Goal: Check status: Check status

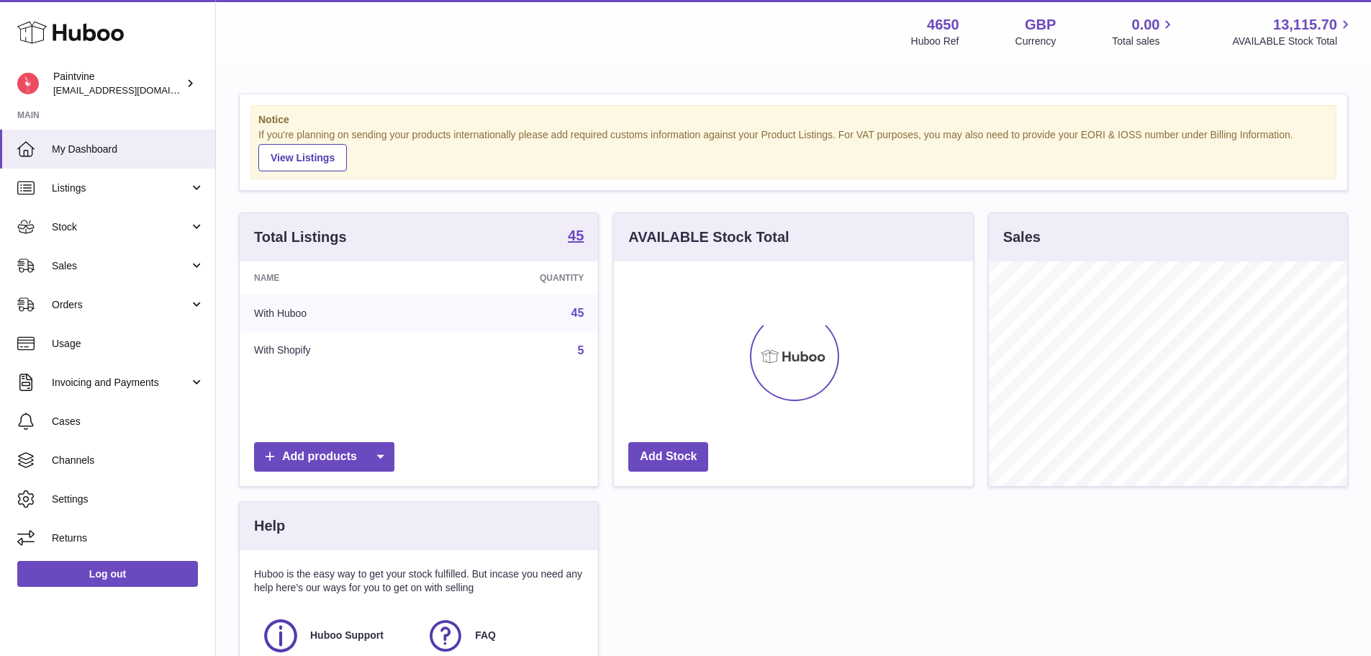
scroll to position [225, 359]
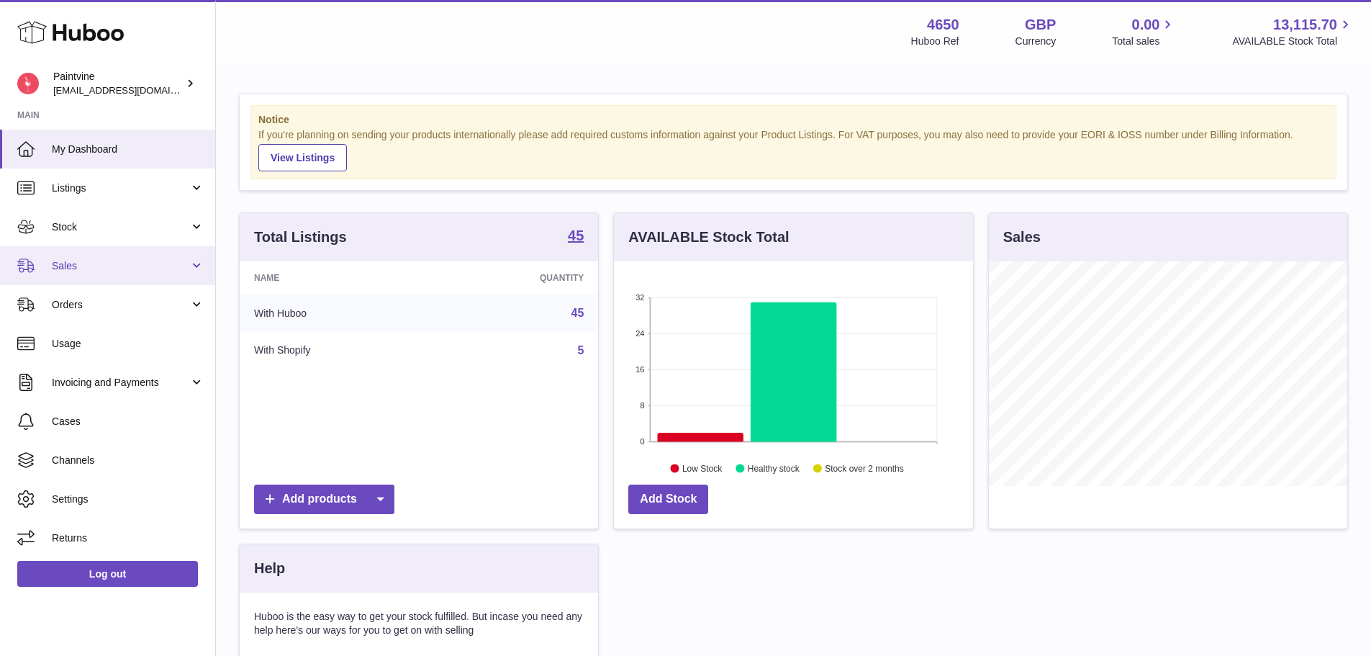
click at [86, 267] on span "Sales" at bounding box center [120, 266] width 137 height 14
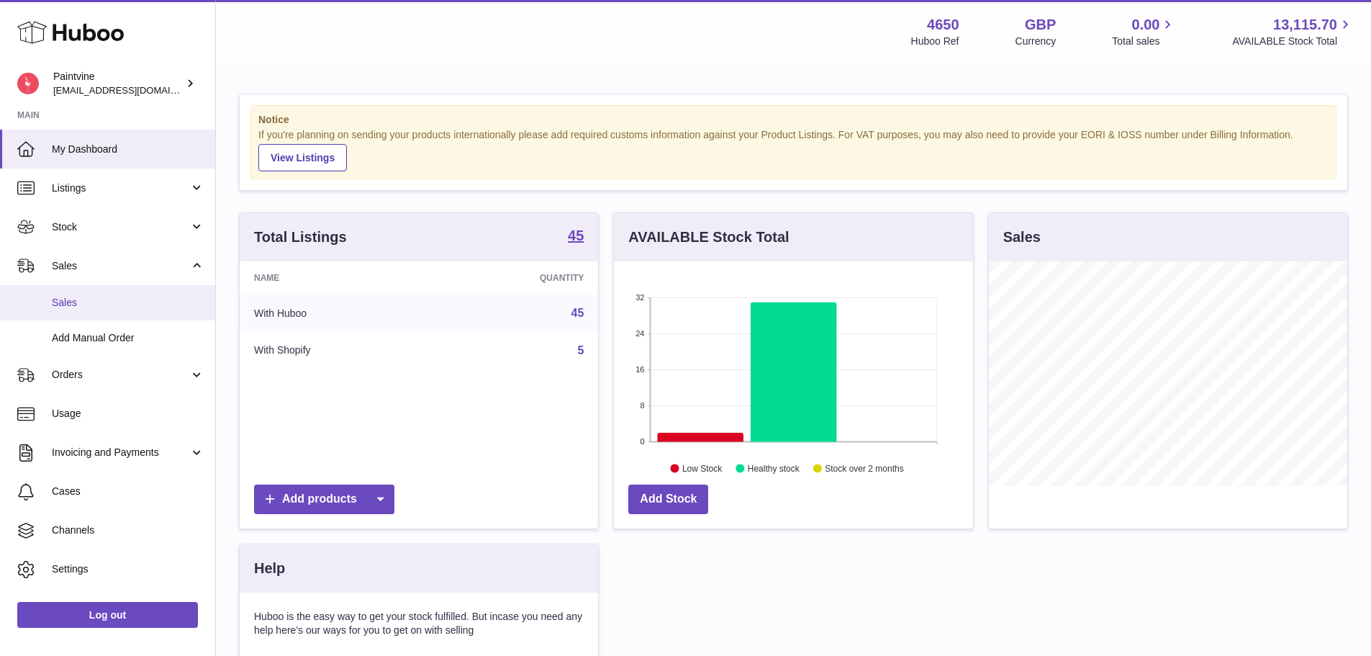
click at [92, 292] on link "Sales" at bounding box center [107, 302] width 215 height 35
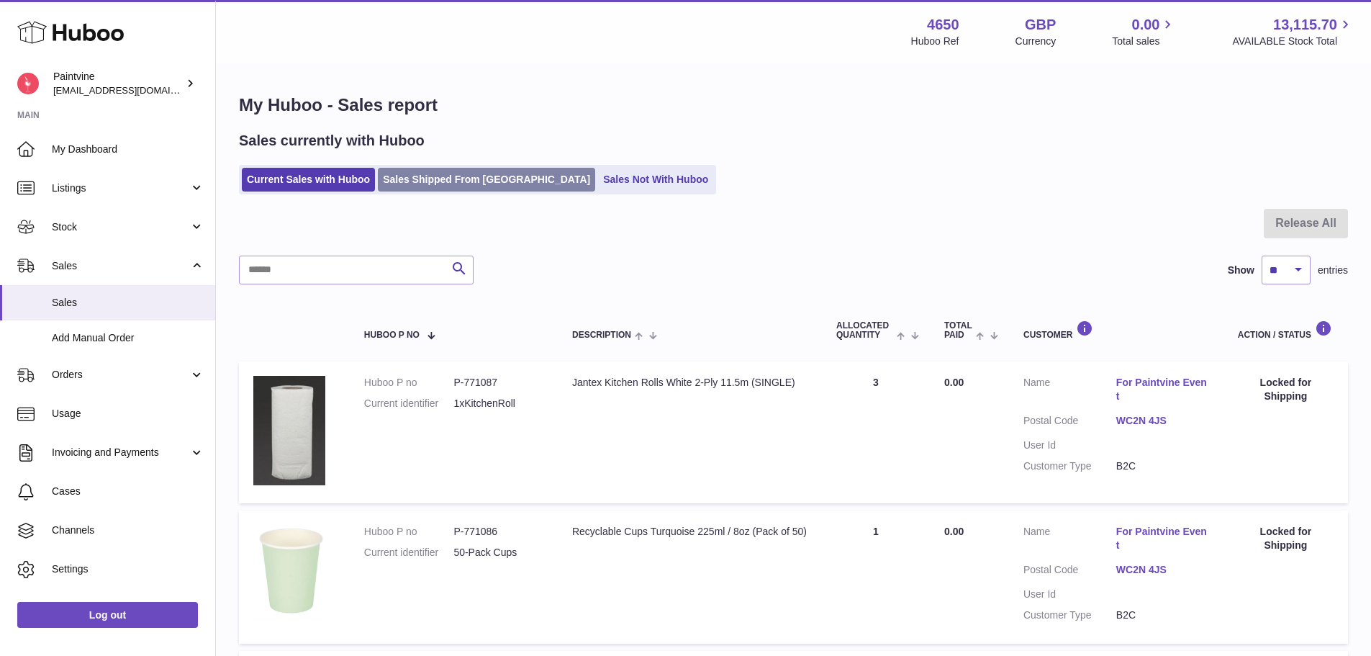
click at [458, 183] on link "Sales Shipped From [GEOGRAPHIC_DATA]" at bounding box center [486, 180] width 217 height 24
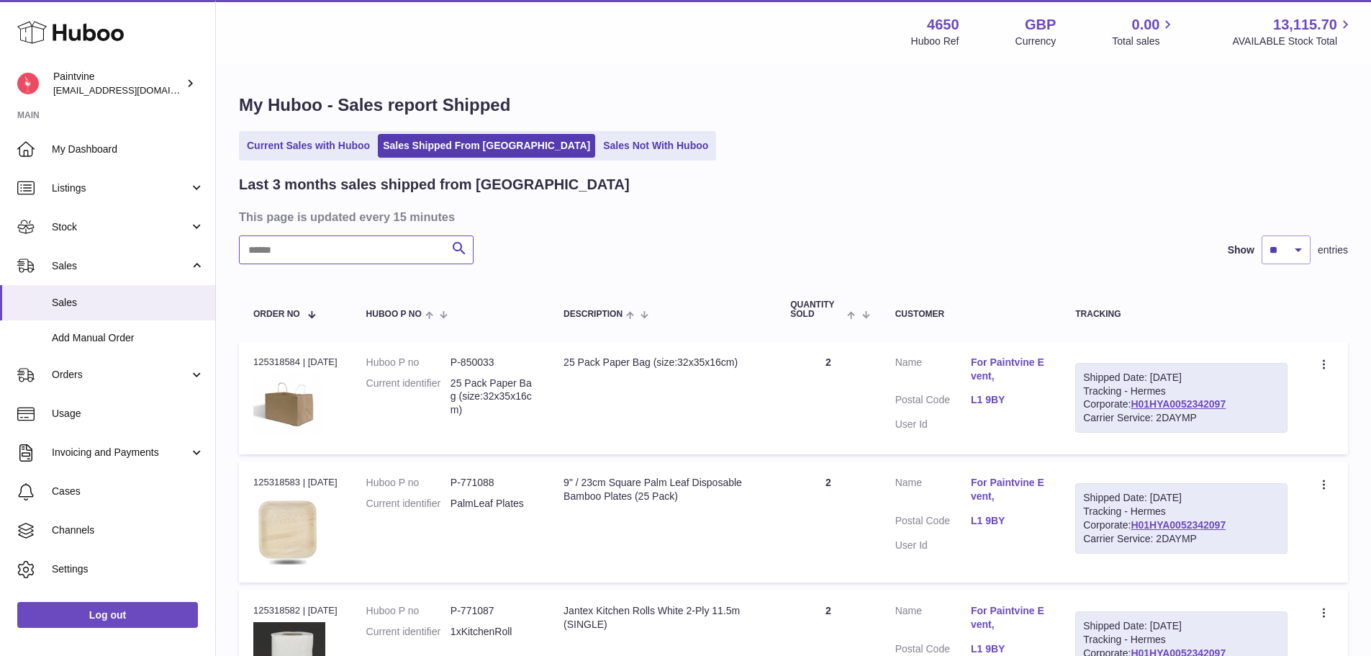
click at [391, 258] on input "text" at bounding box center [356, 249] width 235 height 29
paste input "**********"
type input "**********"
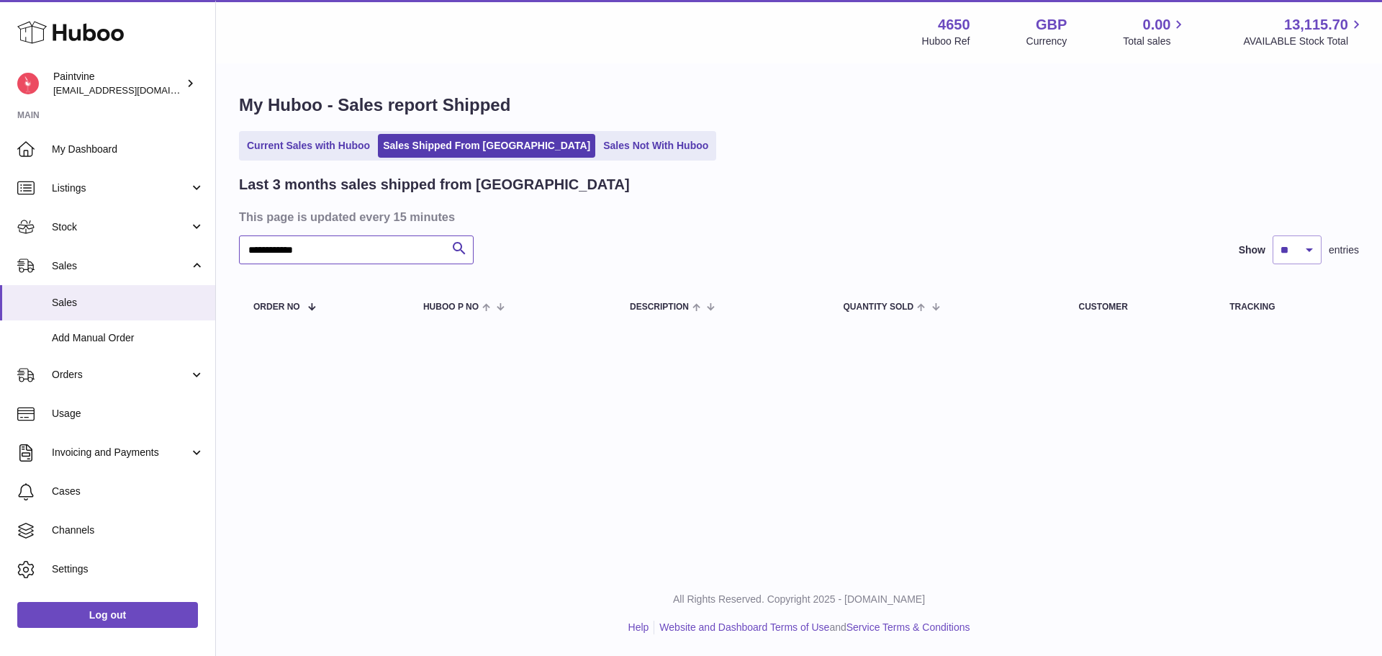
click at [367, 250] on input "**********" at bounding box center [356, 249] width 235 height 29
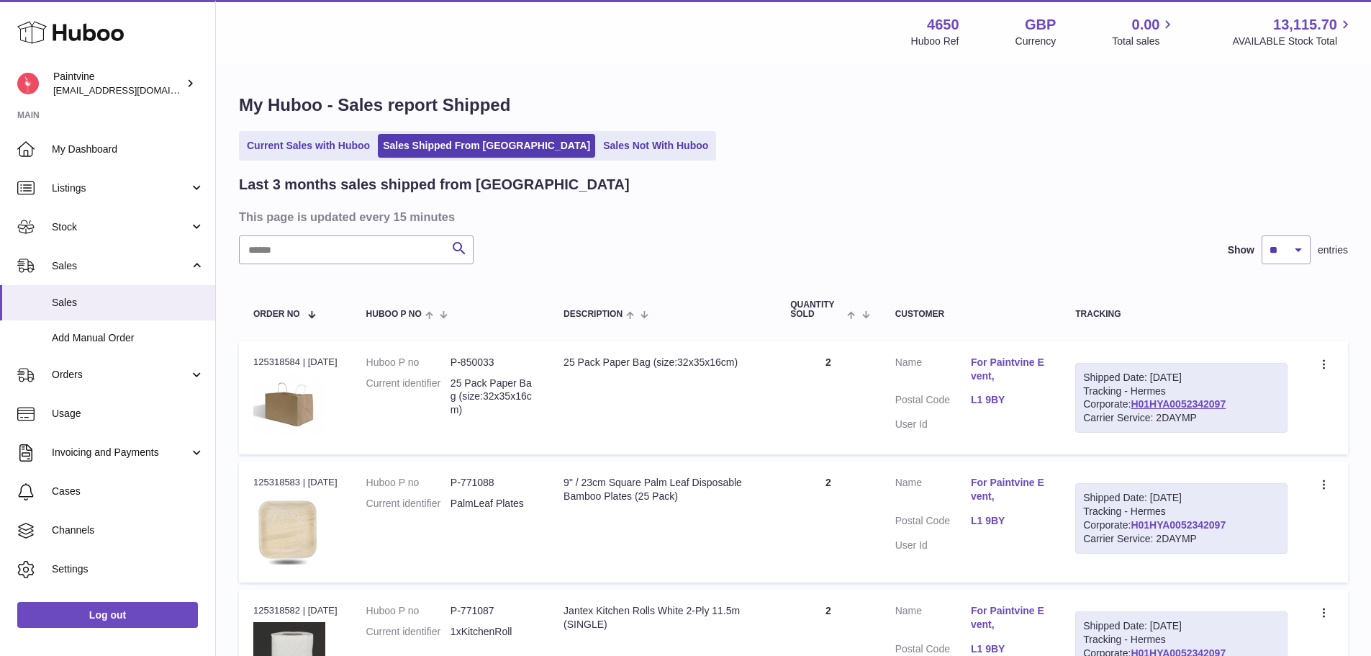
click at [1131, 520] on link "H01HYA0052342097" at bounding box center [1178, 525] width 95 height 12
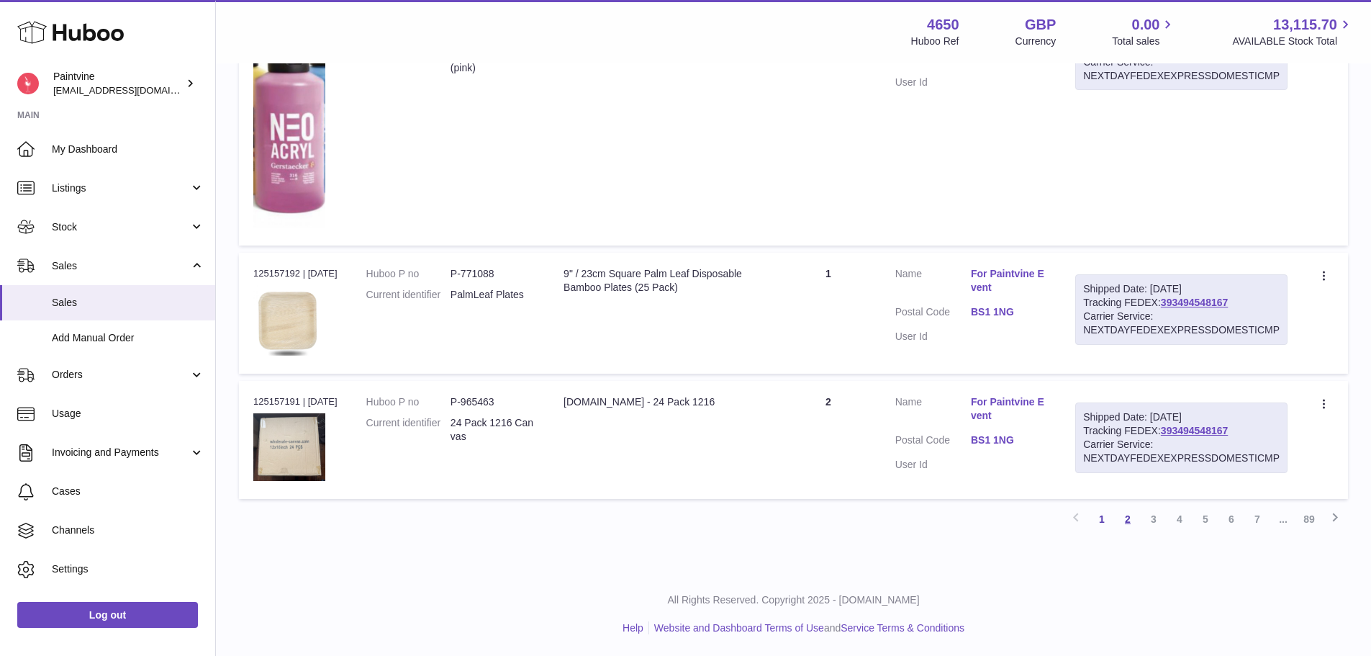
click at [1134, 516] on link "2" at bounding box center [1128, 519] width 26 height 26
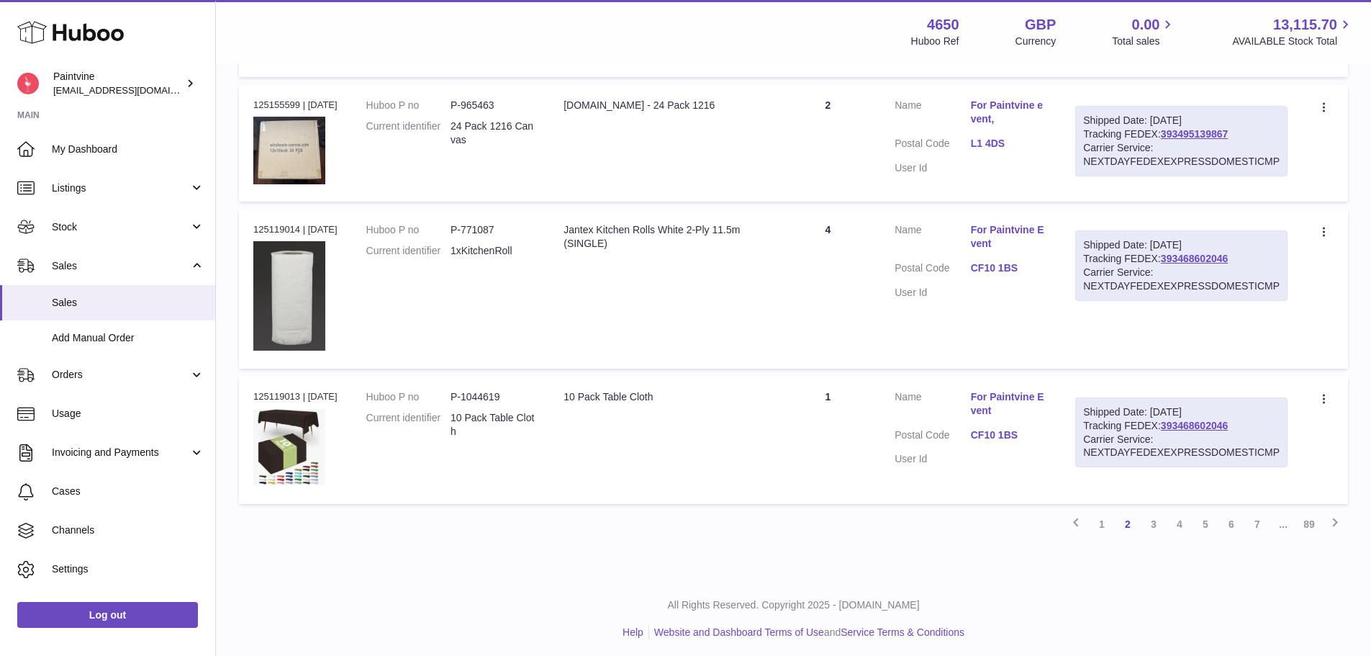
scroll to position [1476, 0]
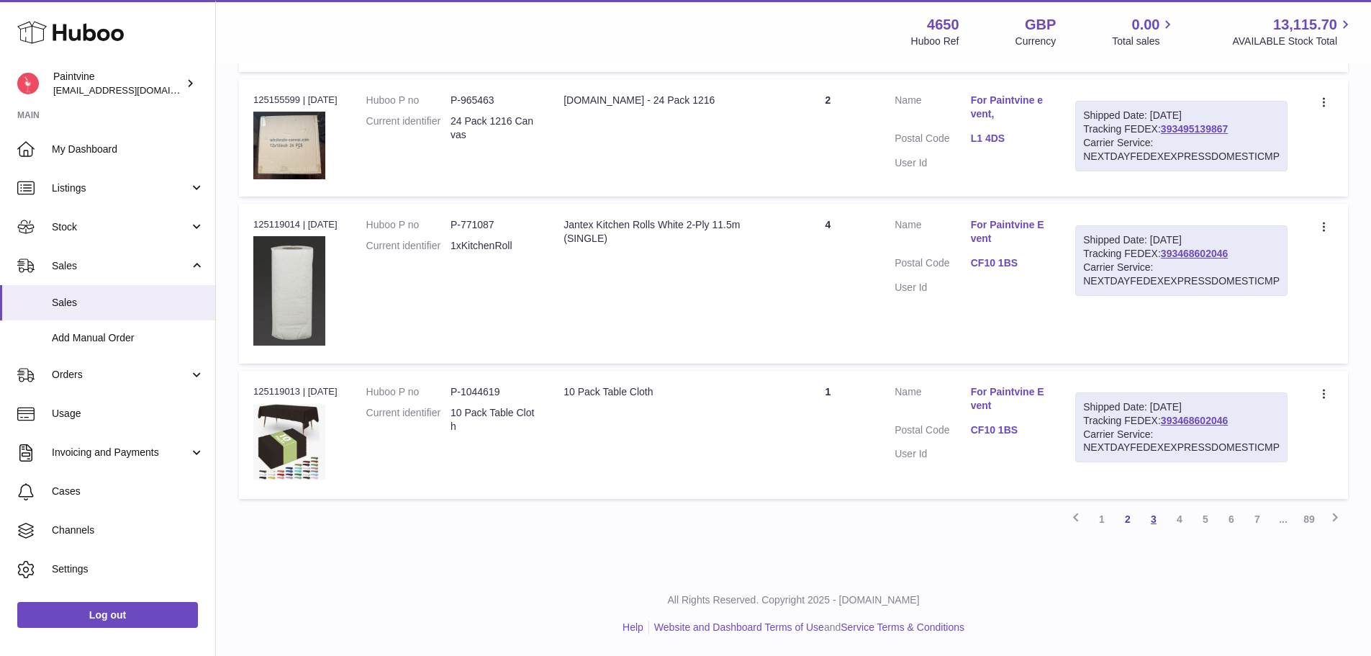
click at [1155, 516] on link "3" at bounding box center [1154, 519] width 26 height 26
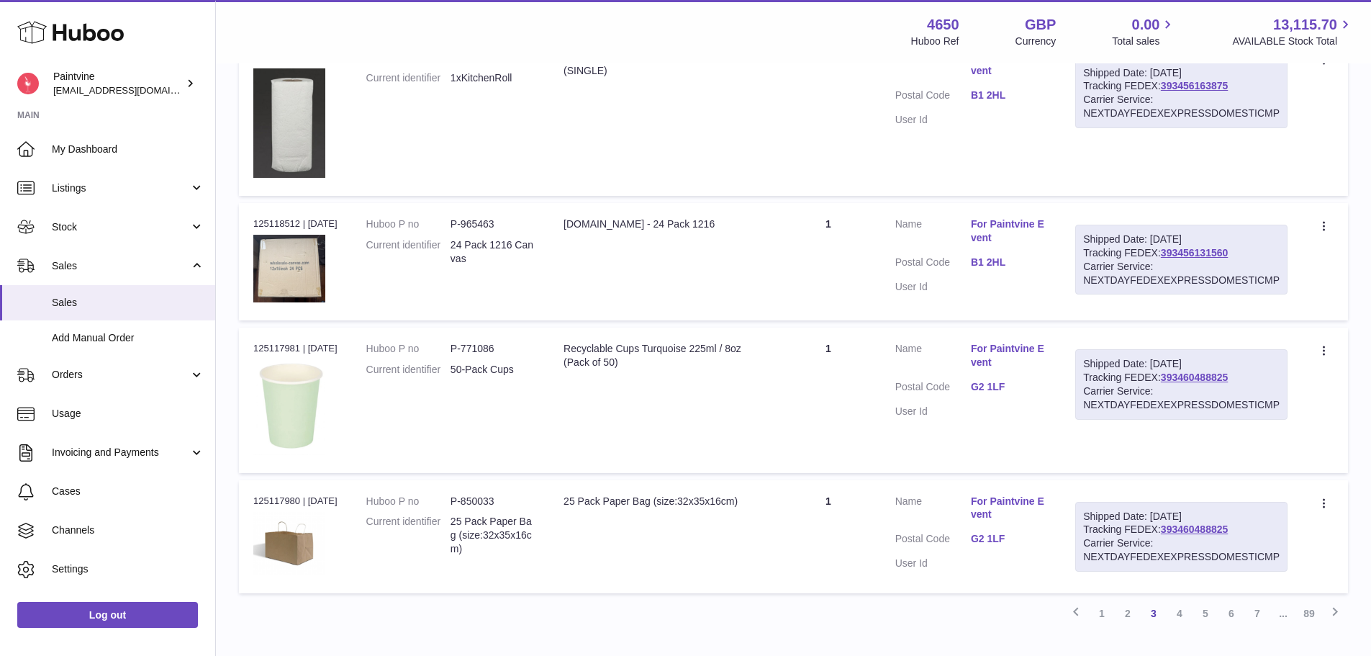
scroll to position [1364, 0]
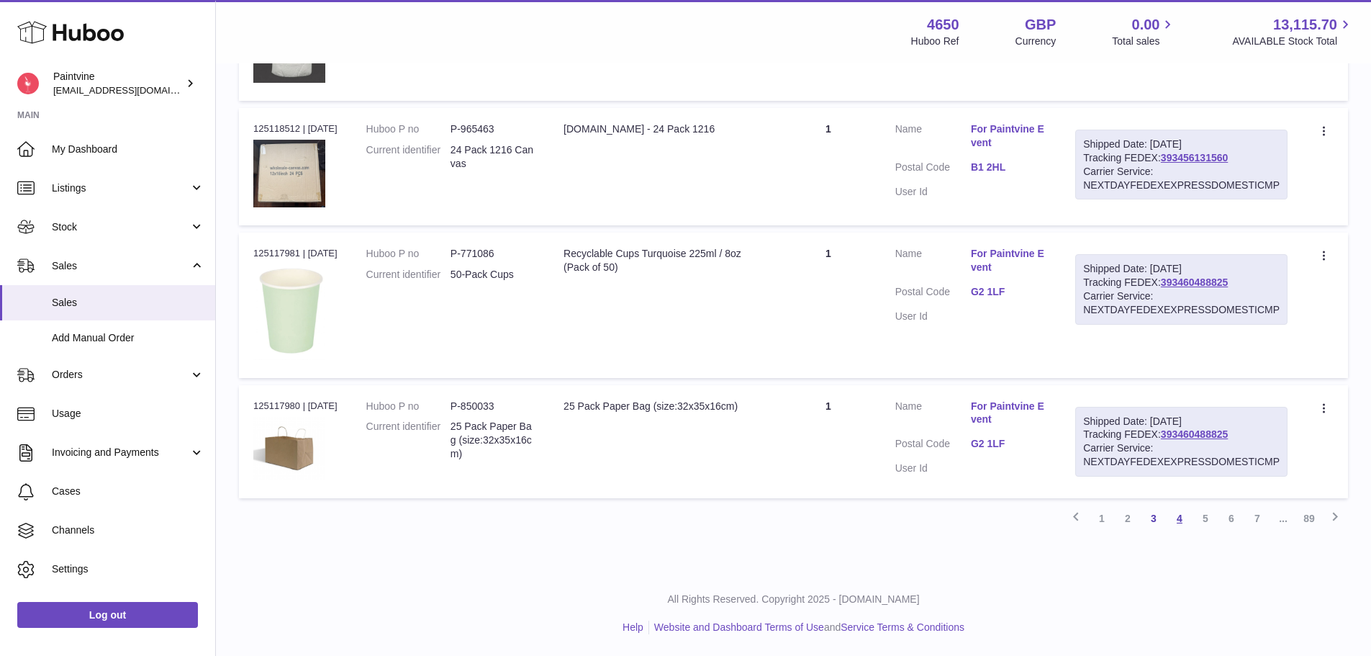
click at [1177, 522] on link "4" at bounding box center [1180, 518] width 26 height 26
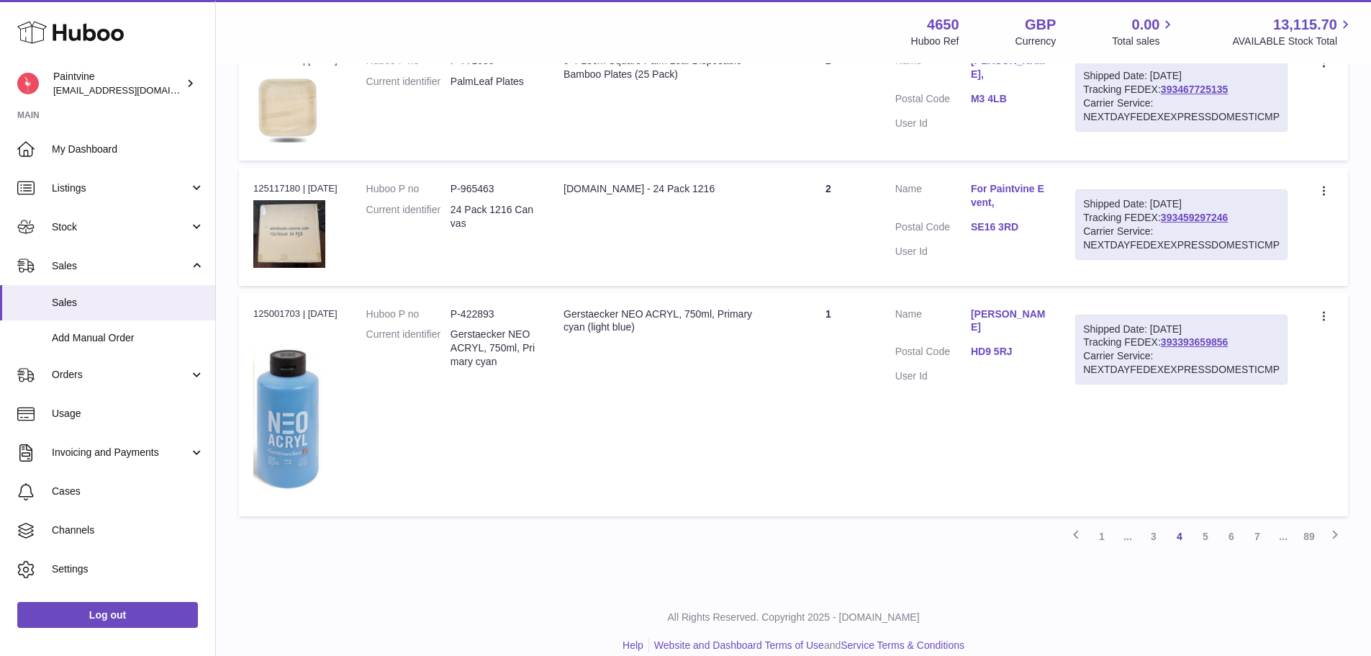
scroll to position [1313, 0]
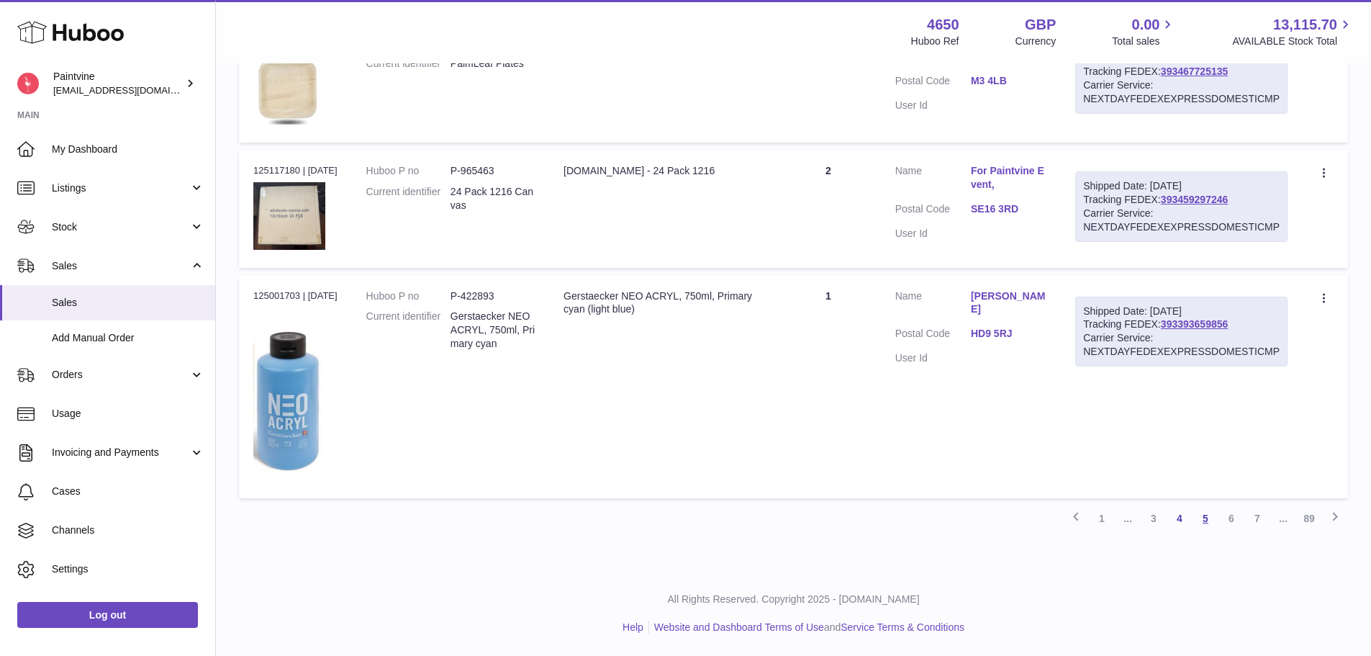
click at [1204, 521] on link "5" at bounding box center [1206, 518] width 26 height 26
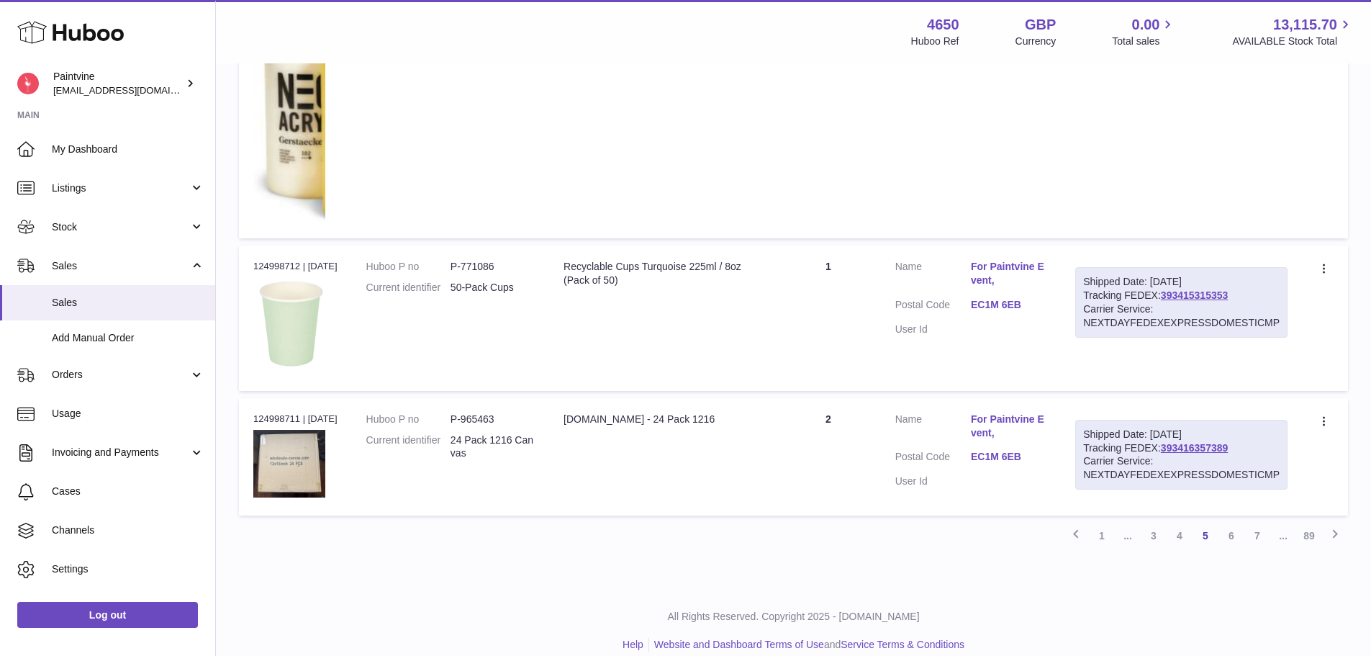
scroll to position [1570, 0]
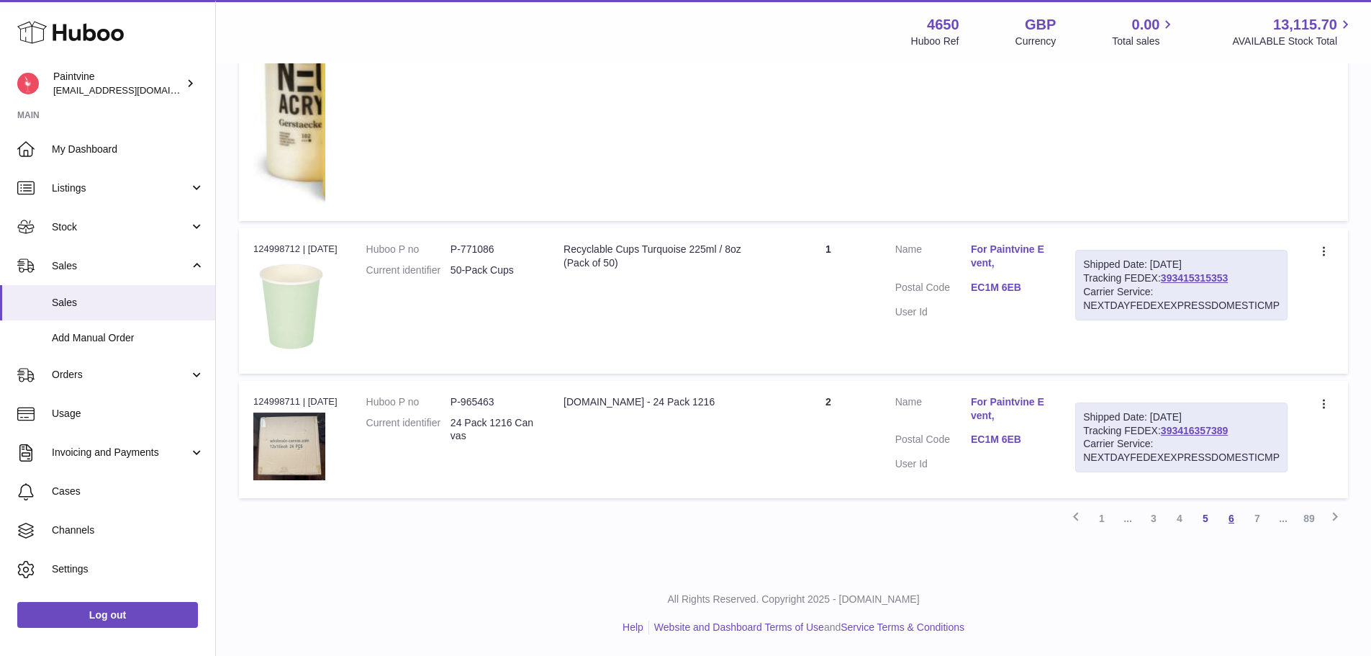
click at [1235, 520] on link "6" at bounding box center [1232, 518] width 26 height 26
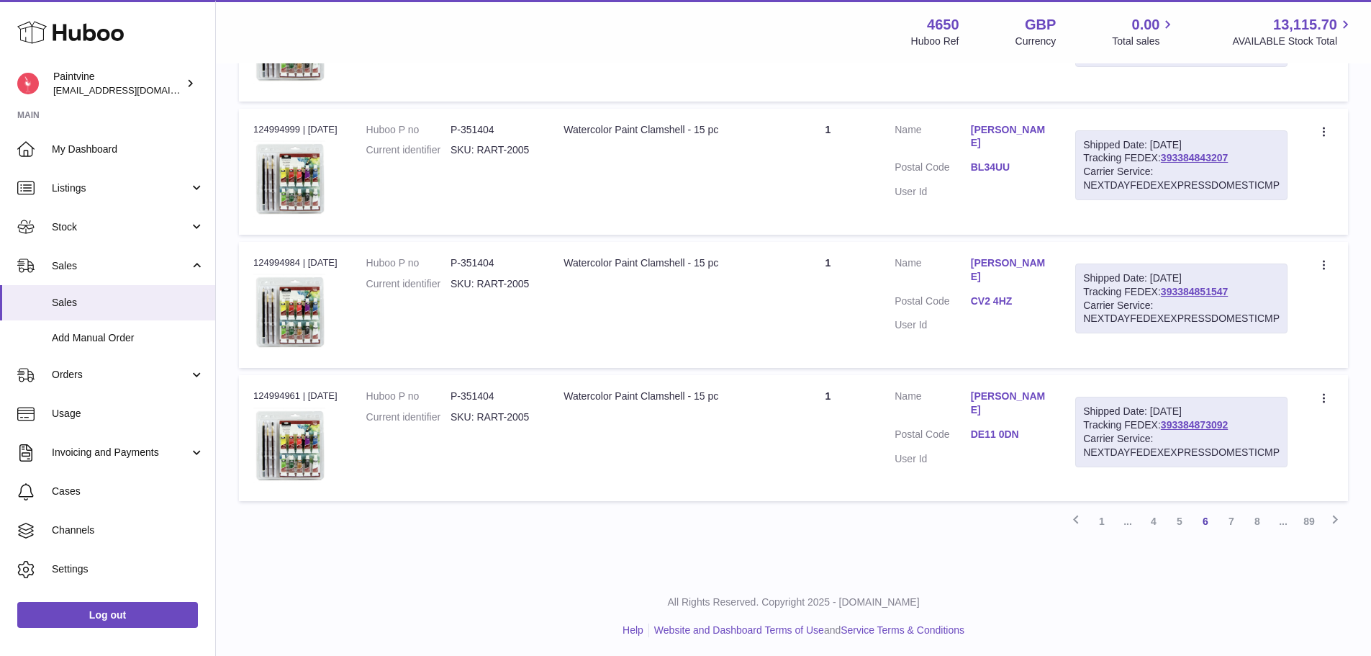
scroll to position [1169, 0]
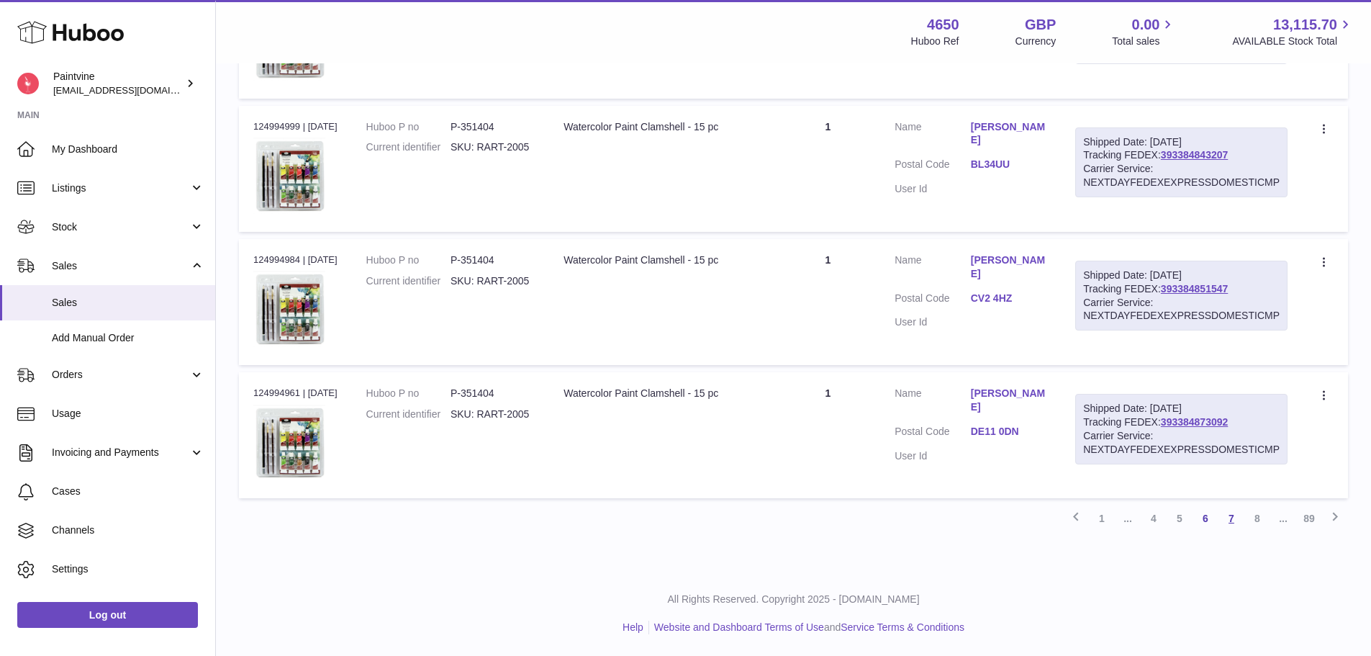
click at [1233, 520] on link "7" at bounding box center [1232, 518] width 26 height 26
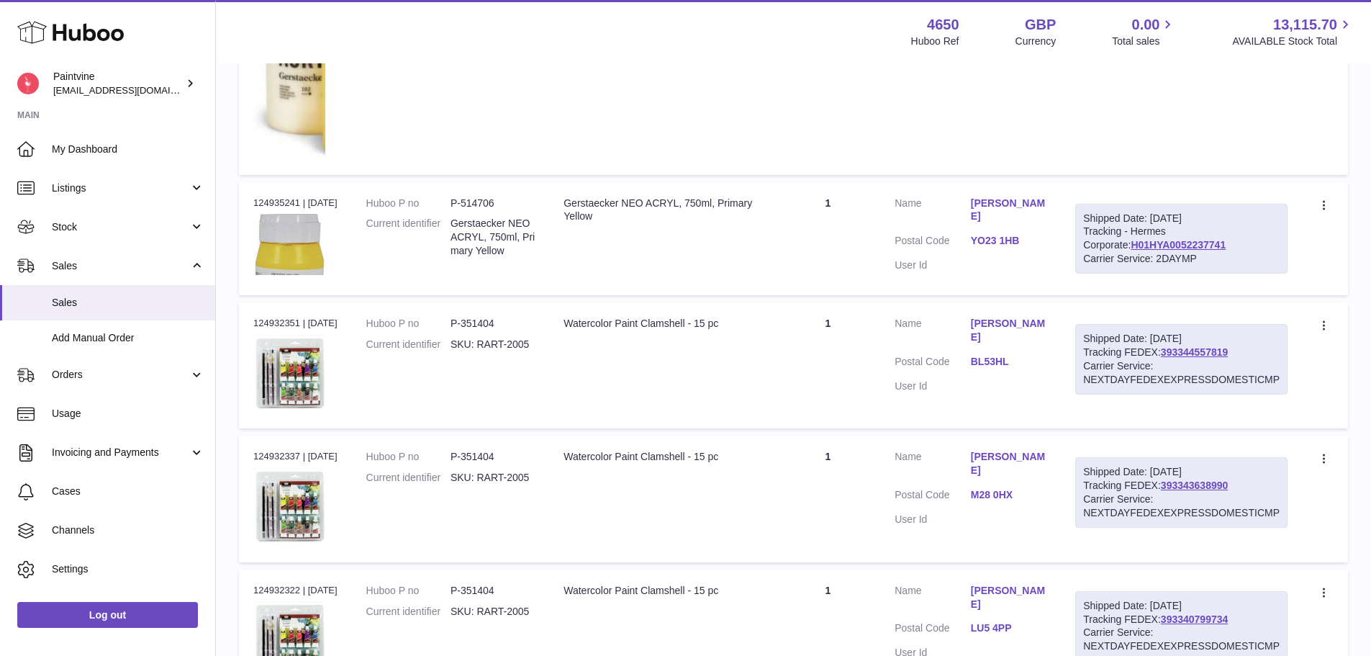
scroll to position [1341, 0]
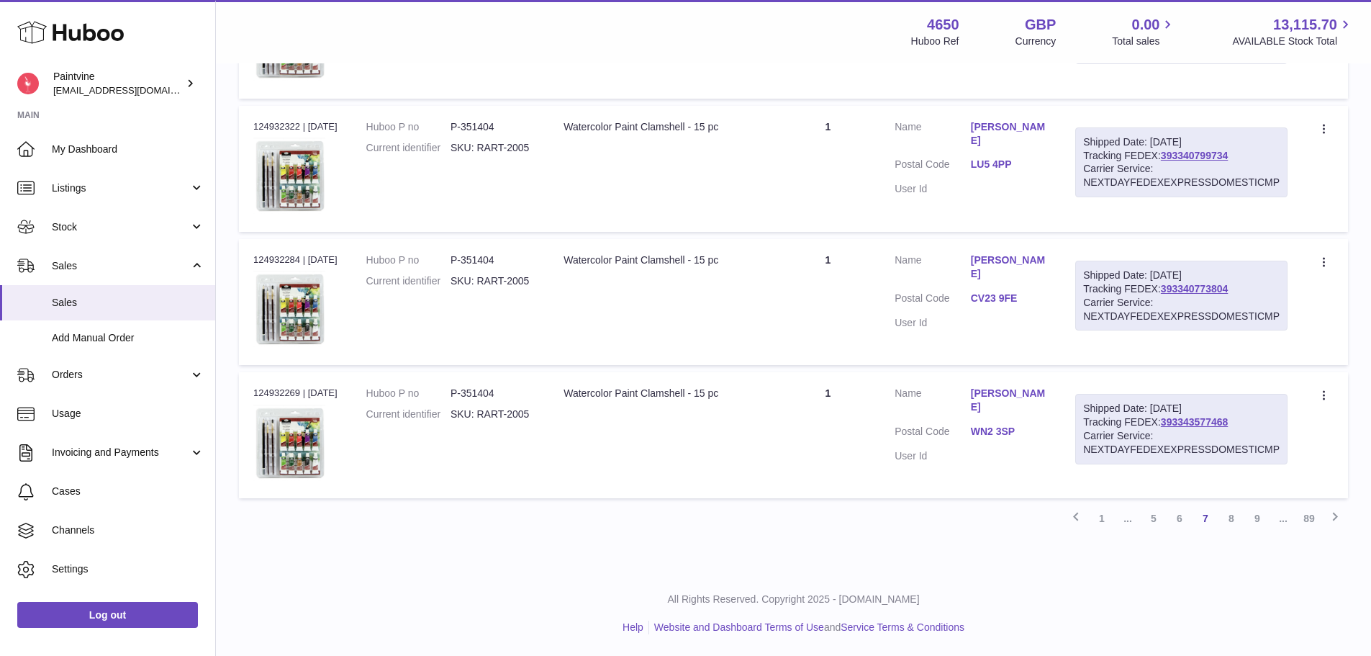
click at [1234, 520] on link "8" at bounding box center [1232, 518] width 26 height 26
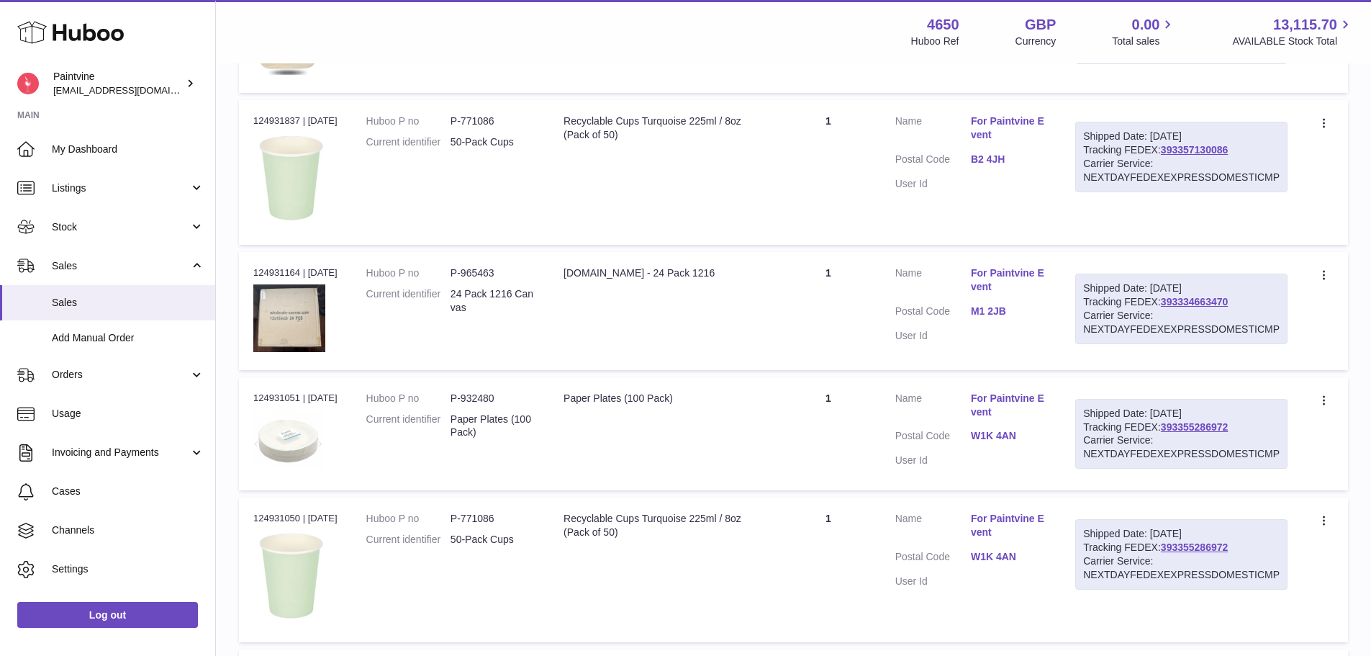
scroll to position [1169, 0]
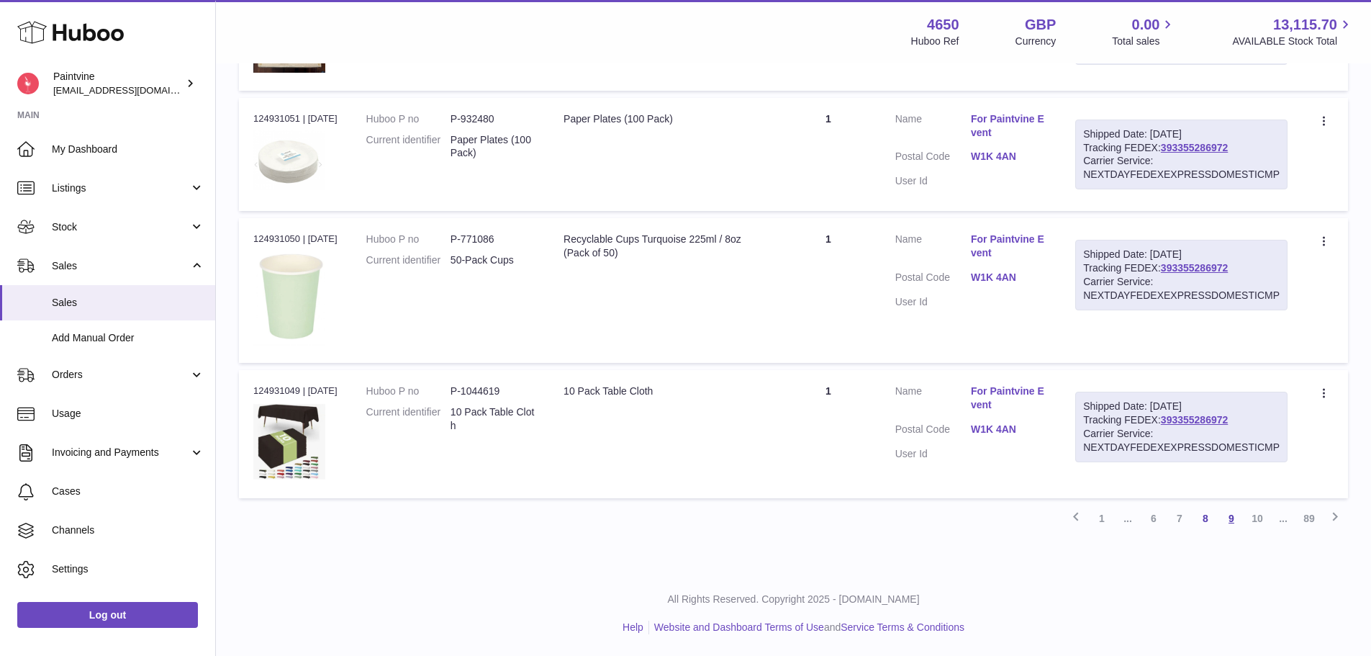
click at [1227, 514] on link "9" at bounding box center [1232, 518] width 26 height 26
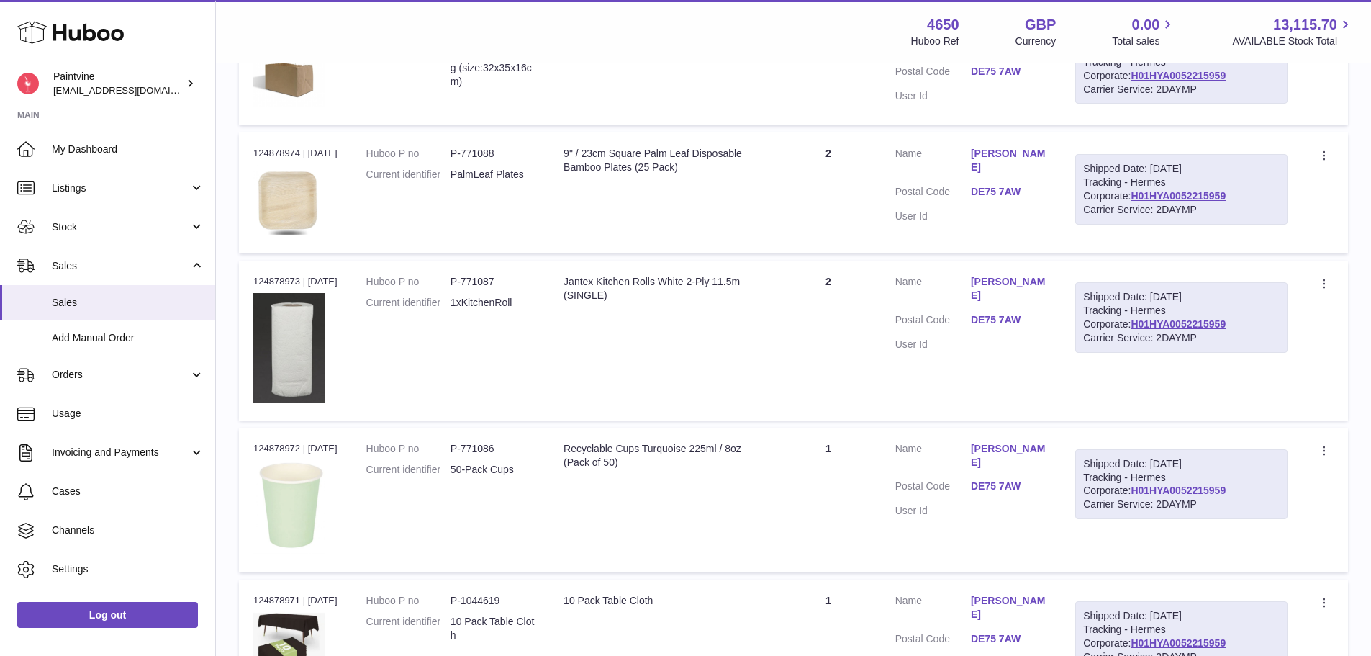
scroll to position [1340, 0]
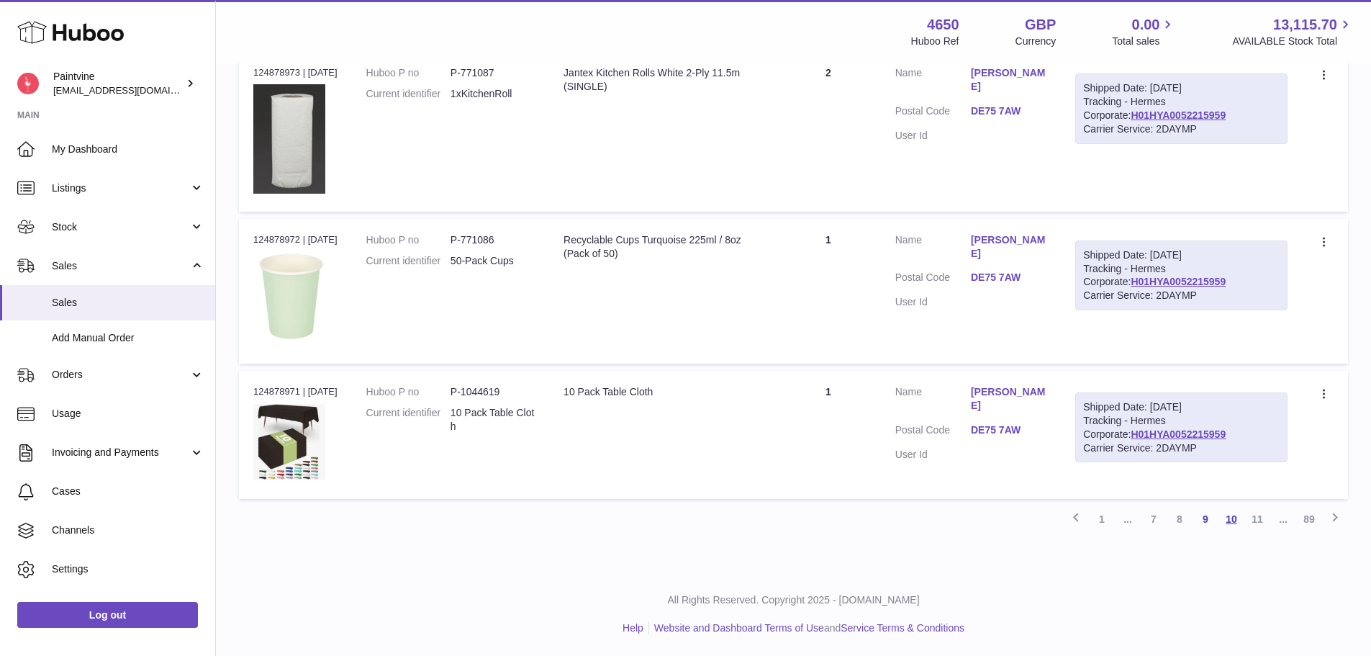
click at [1231, 525] on link "10" at bounding box center [1232, 519] width 26 height 26
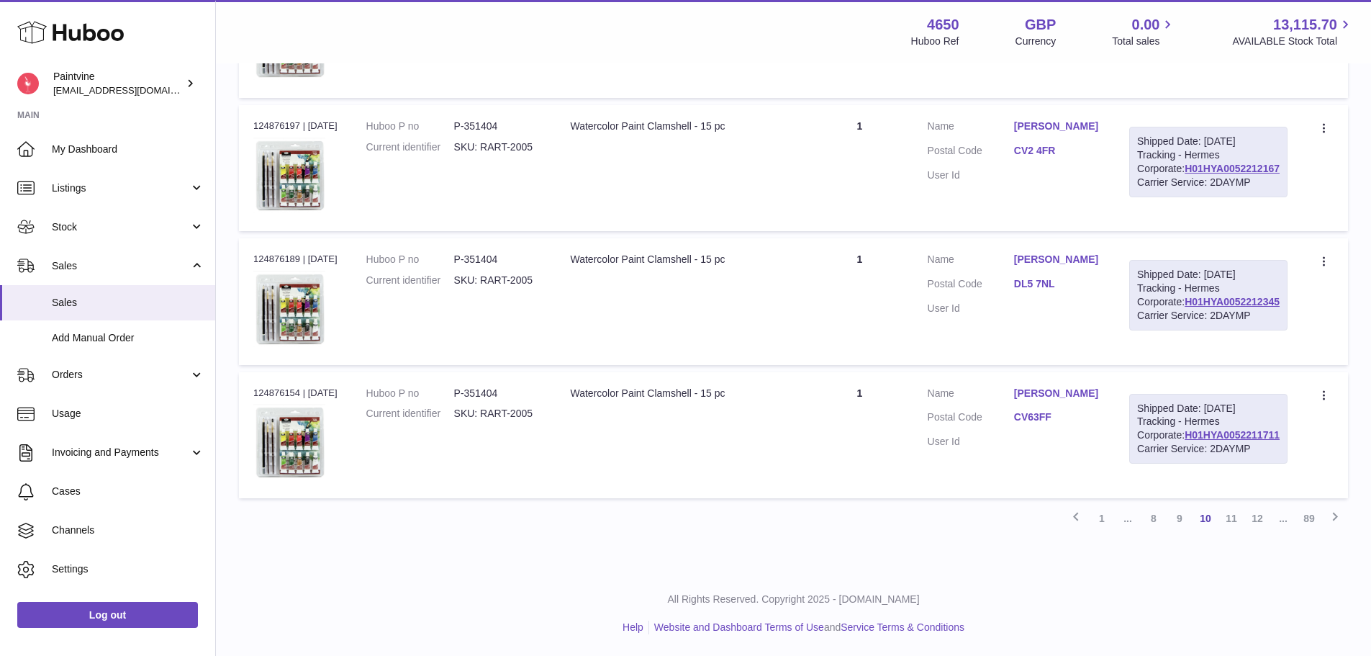
scroll to position [1597, 0]
click at [1234, 524] on link "11" at bounding box center [1232, 518] width 26 height 26
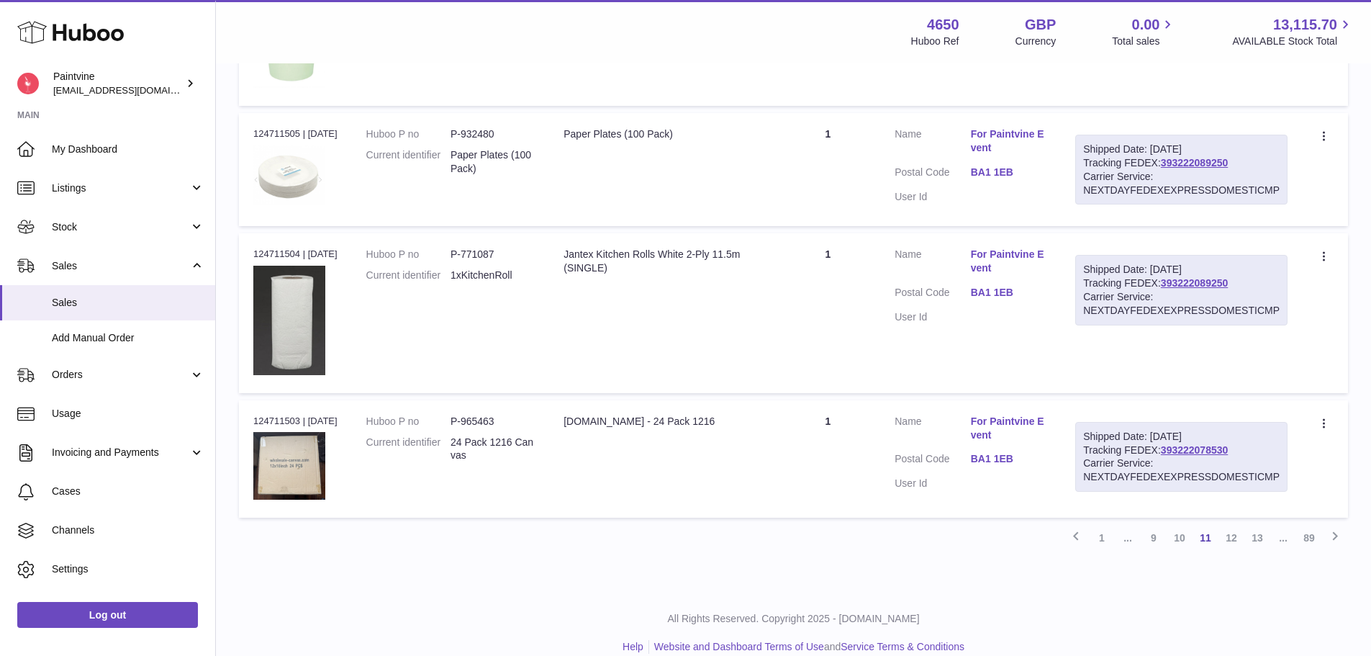
scroll to position [1206, 0]
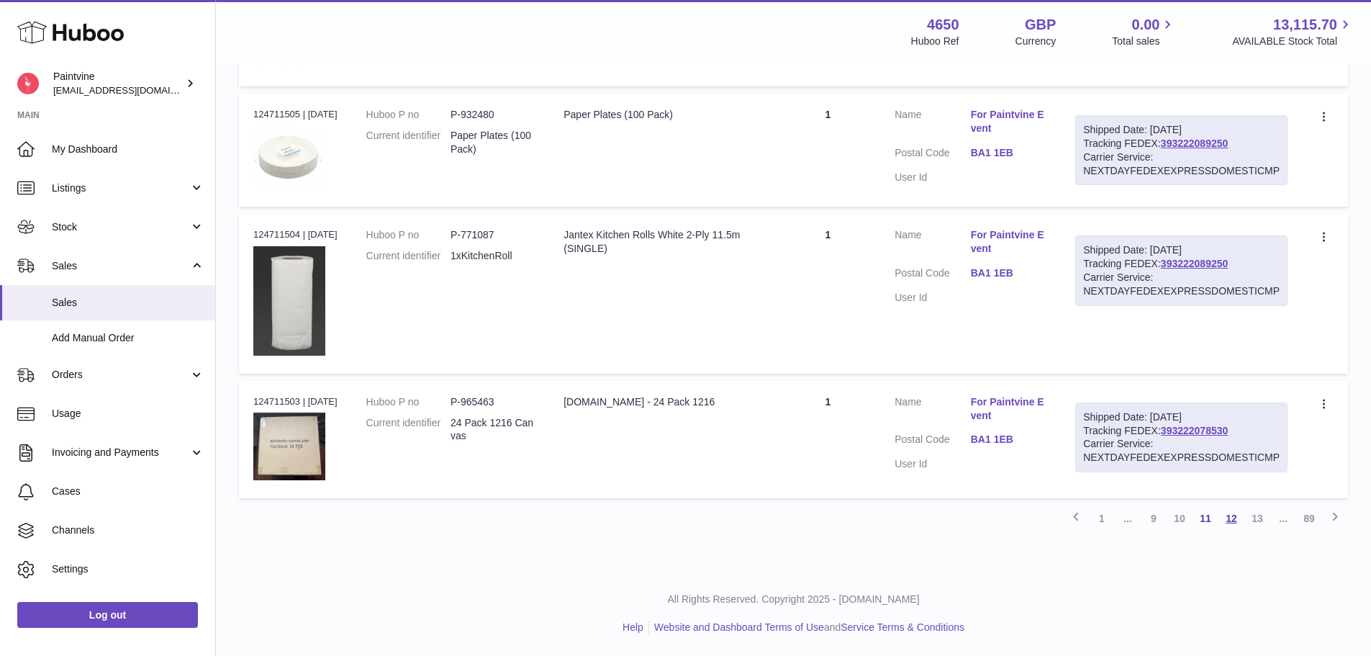
click at [1231, 520] on link "12" at bounding box center [1232, 518] width 26 height 26
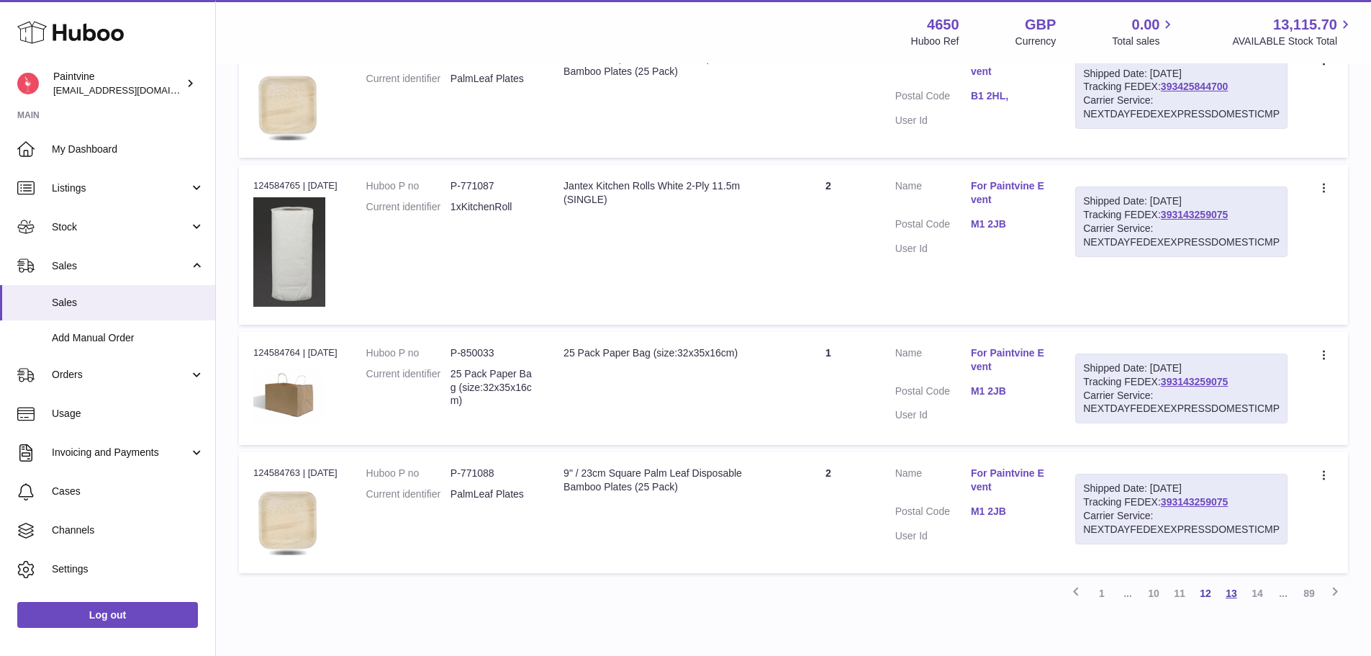
scroll to position [1219, 0]
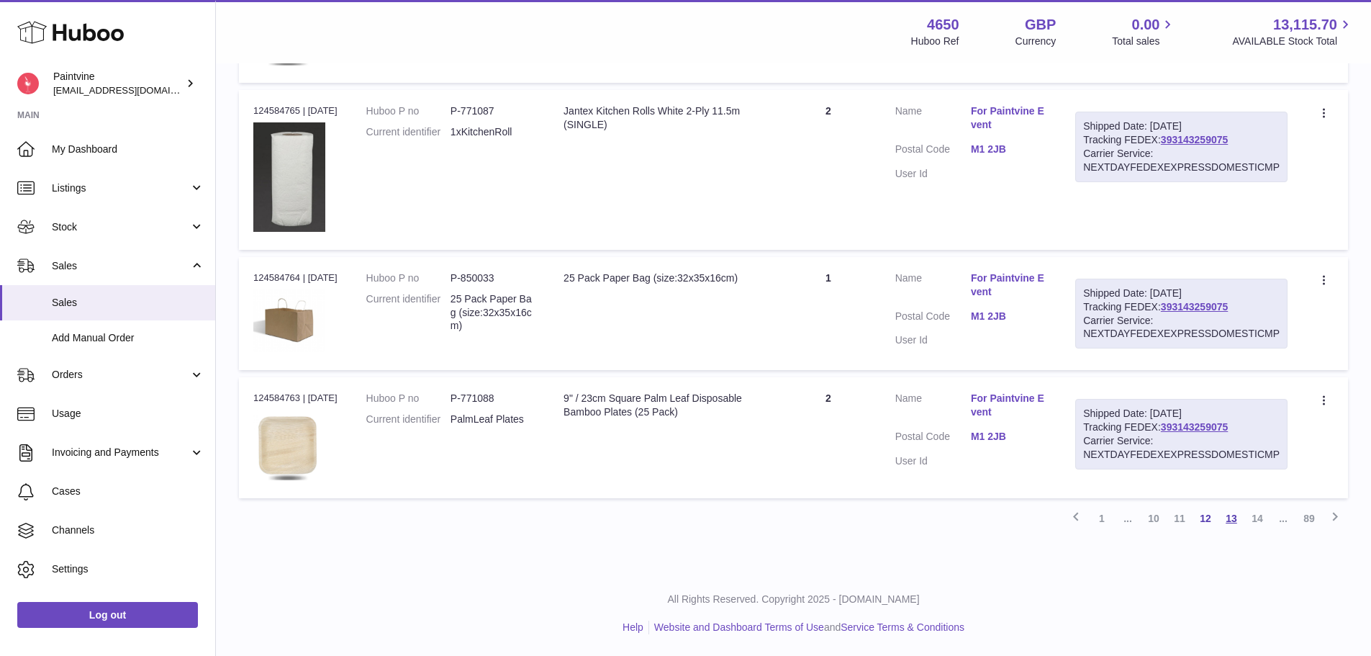
click at [1234, 520] on link "13" at bounding box center [1232, 518] width 26 height 26
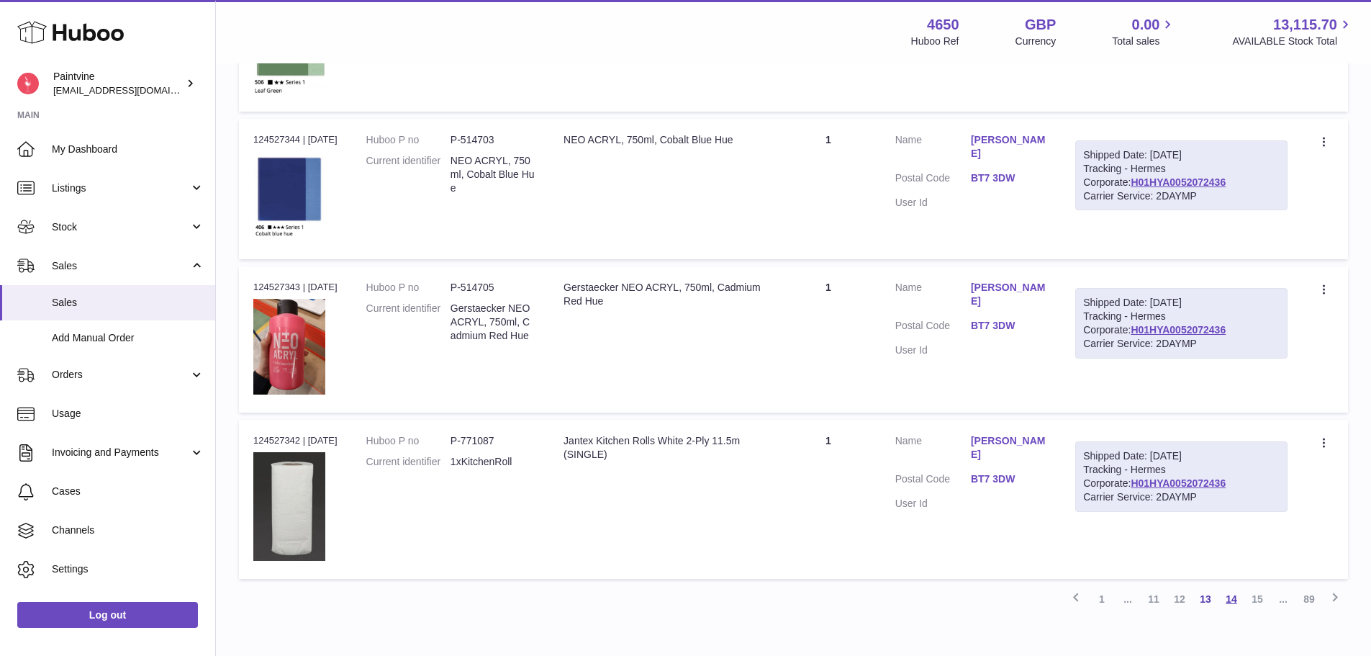
scroll to position [1282, 0]
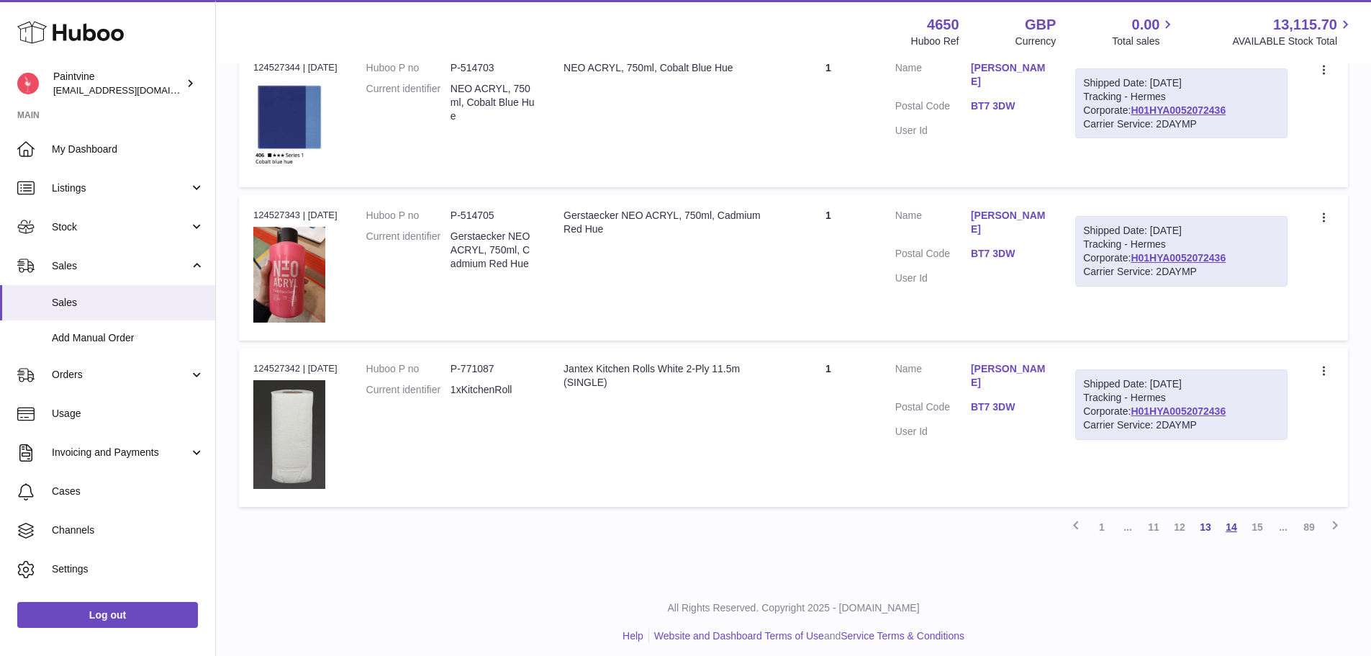
click at [1237, 519] on link "14" at bounding box center [1232, 527] width 26 height 26
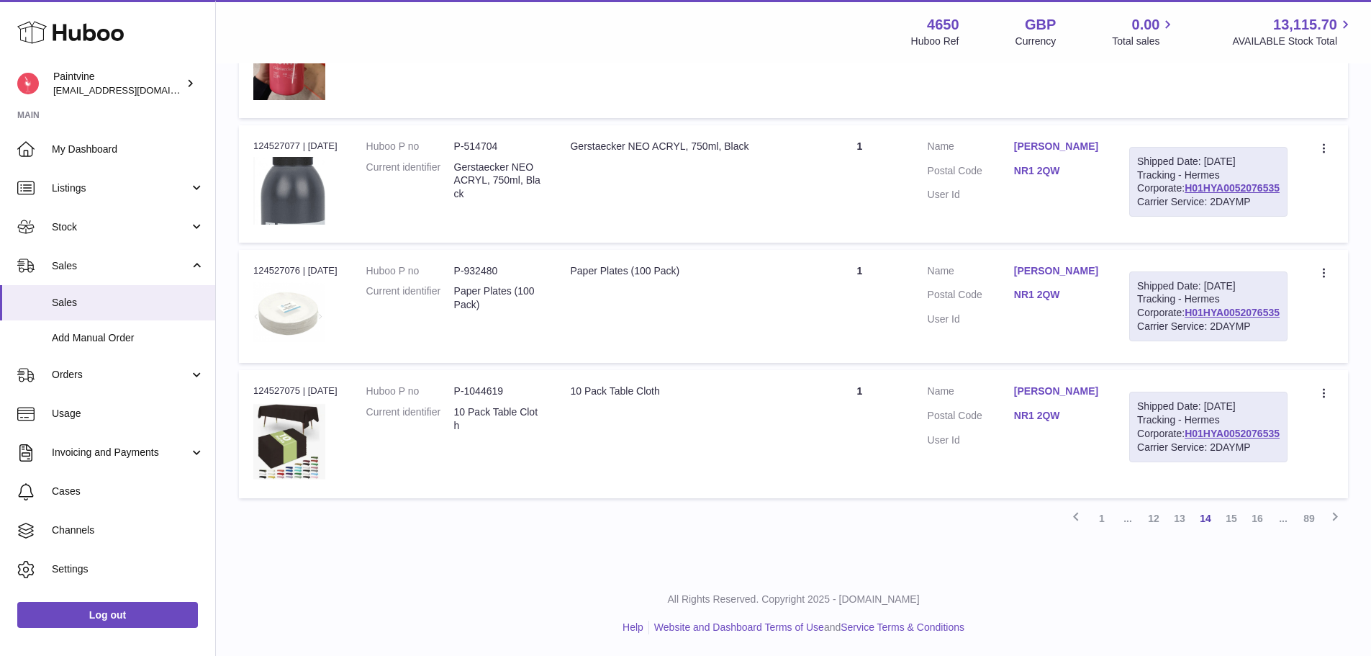
scroll to position [1872, 0]
click at [1239, 522] on link "15" at bounding box center [1232, 518] width 26 height 26
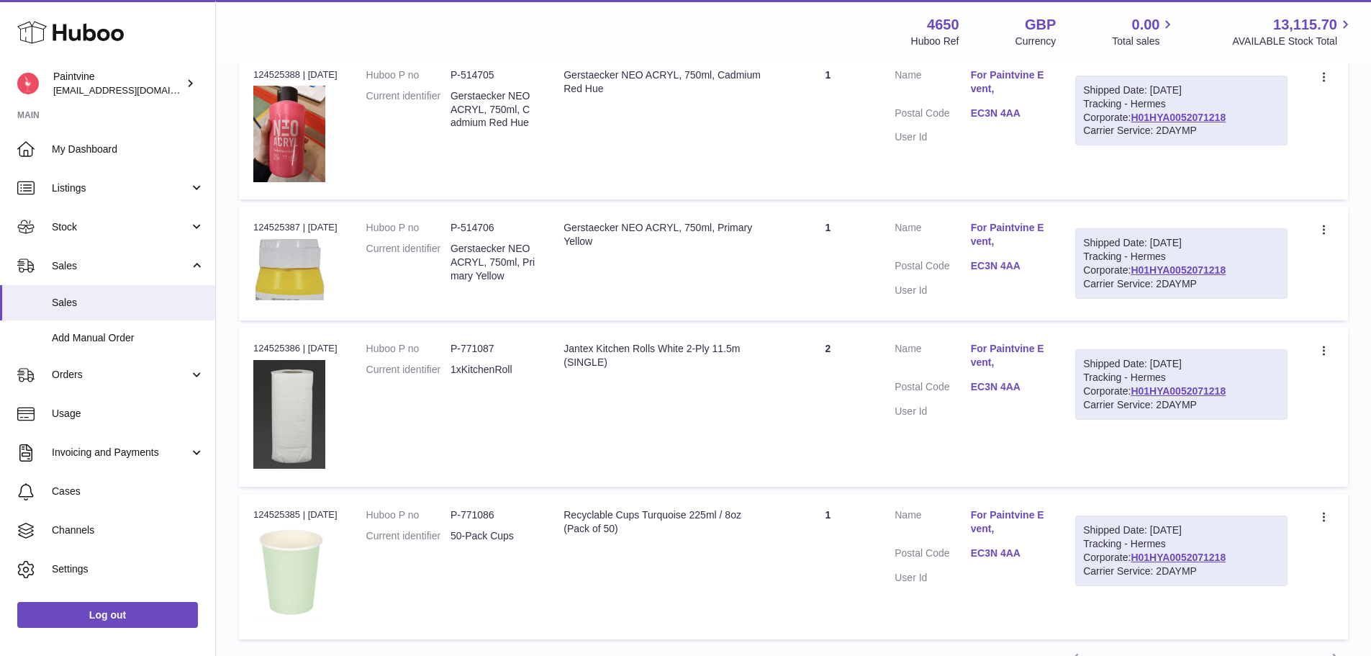
scroll to position [1310, 0]
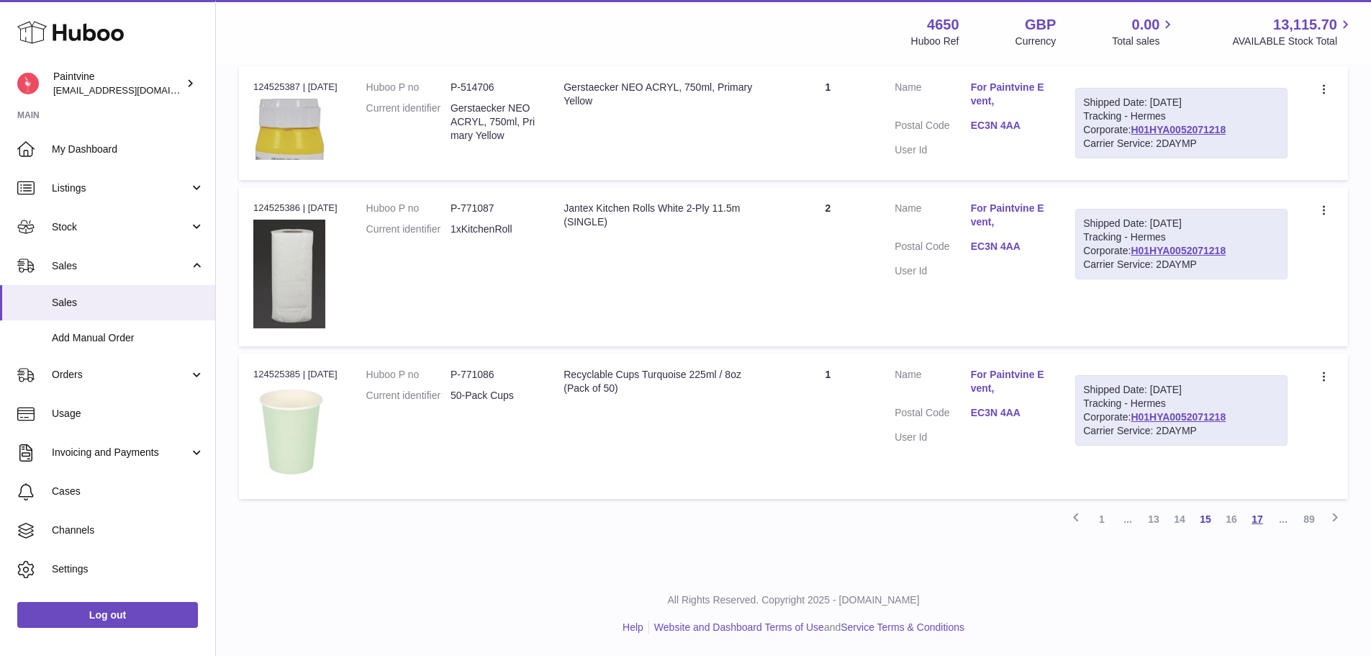
click at [1255, 520] on link "17" at bounding box center [1257, 519] width 26 height 26
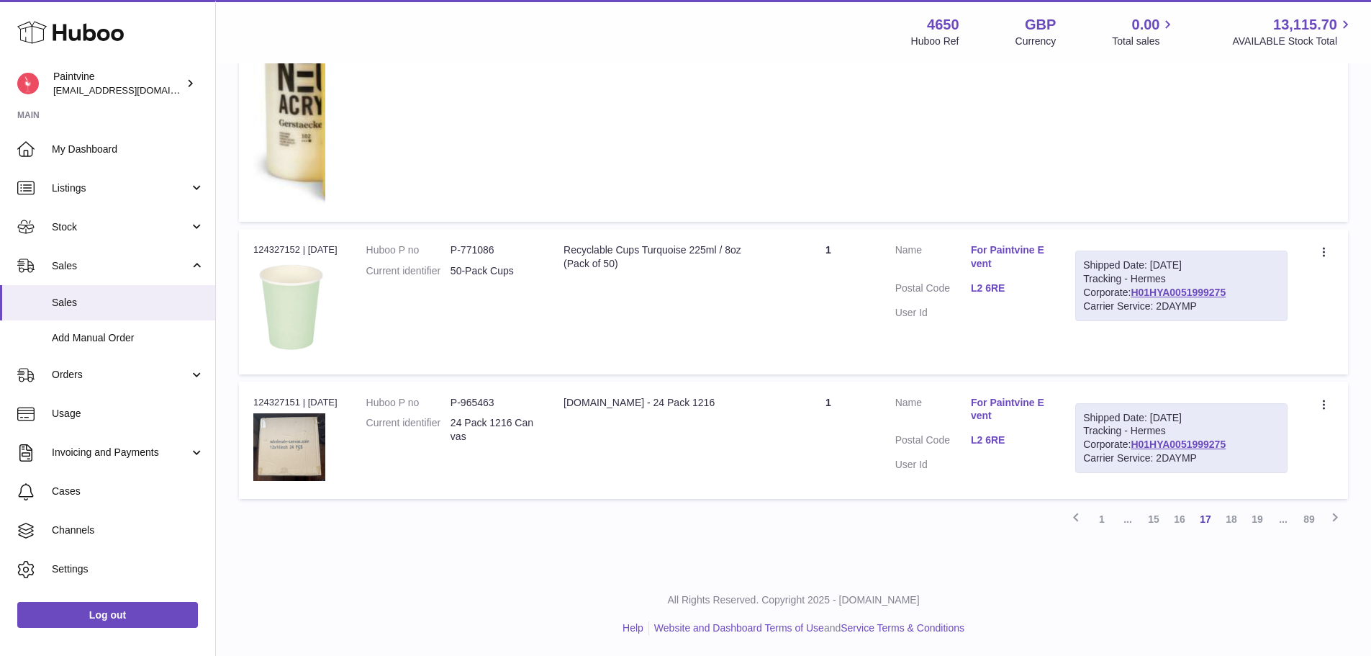
scroll to position [1350, 0]
click at [1183, 521] on link "16" at bounding box center [1180, 518] width 26 height 26
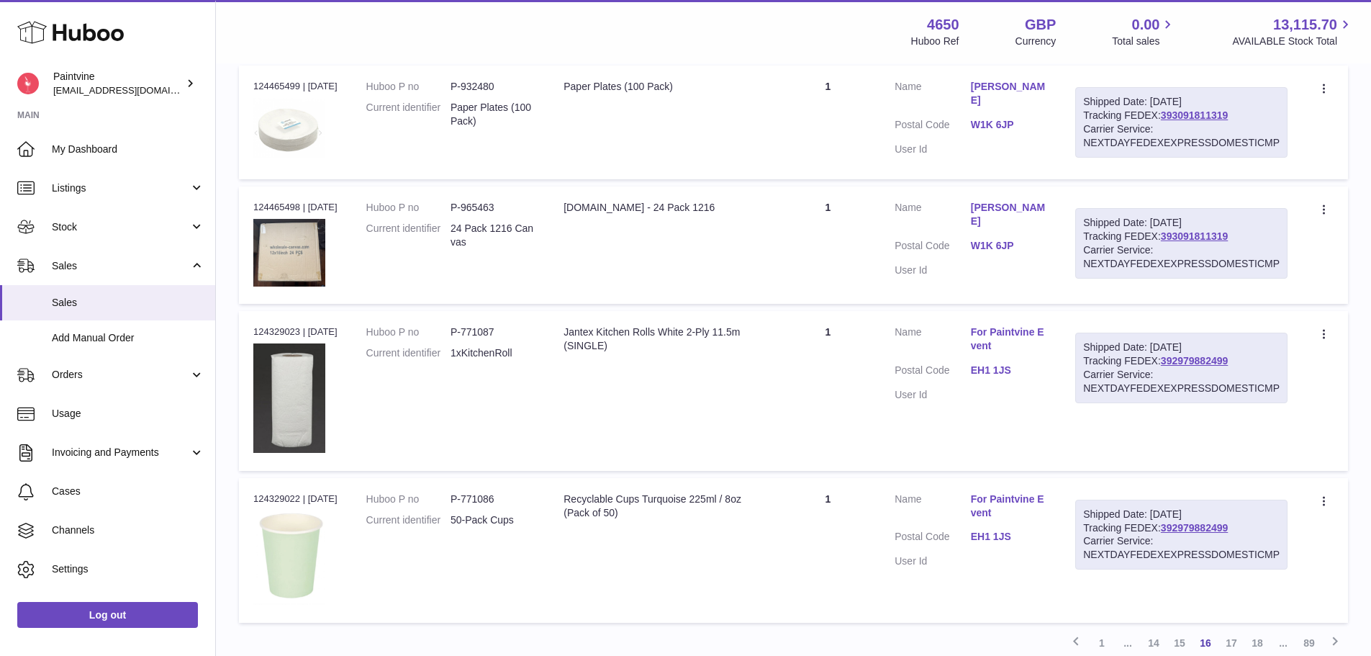
scroll to position [1244, 0]
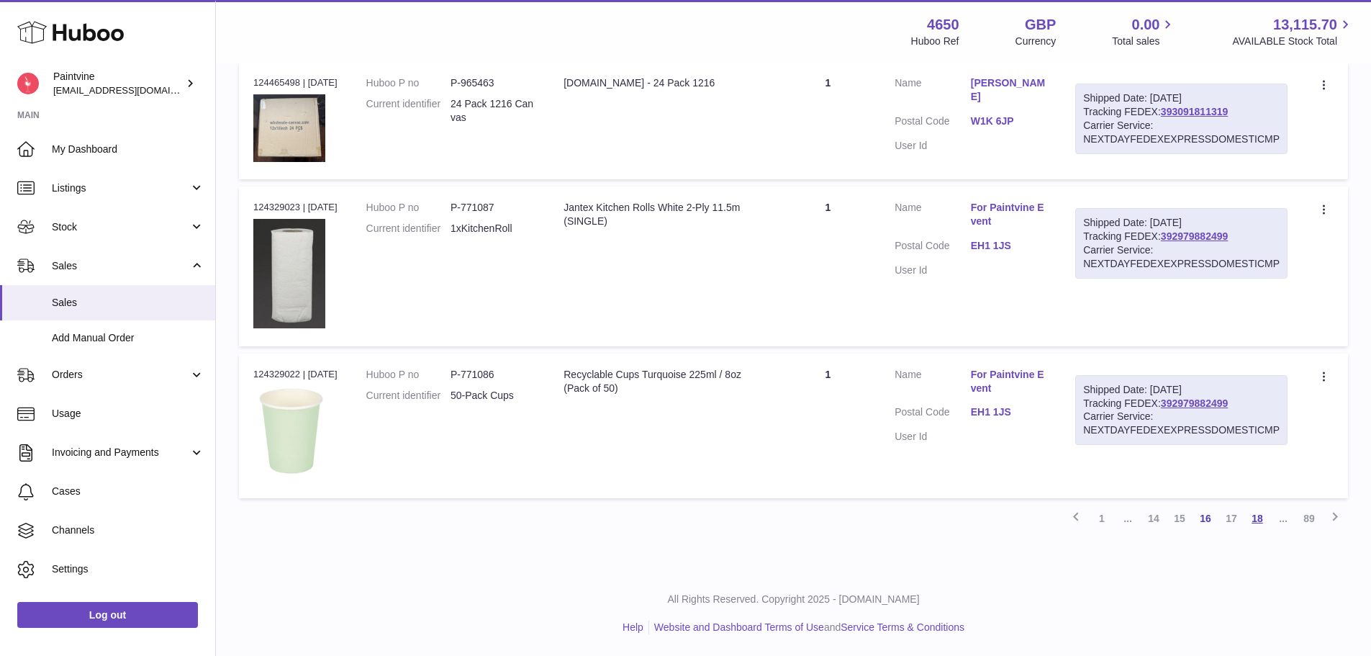
click at [1262, 510] on link "18" at bounding box center [1257, 518] width 26 height 26
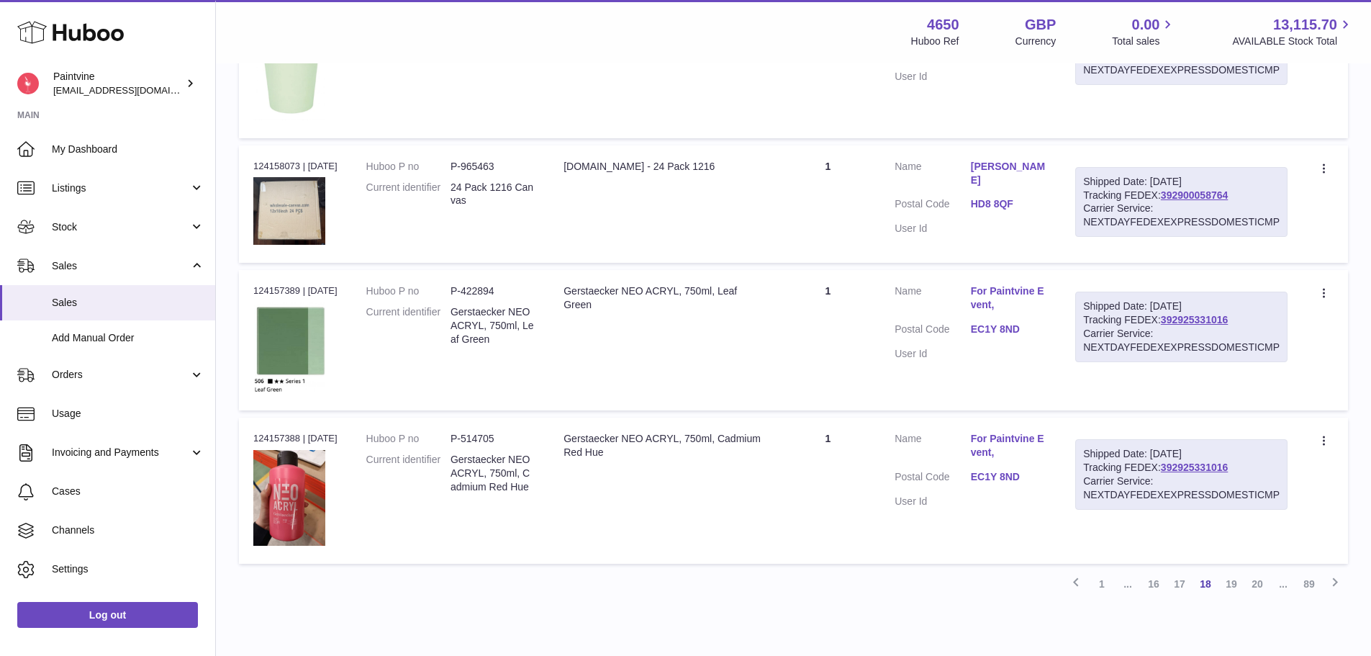
scroll to position [1268, 0]
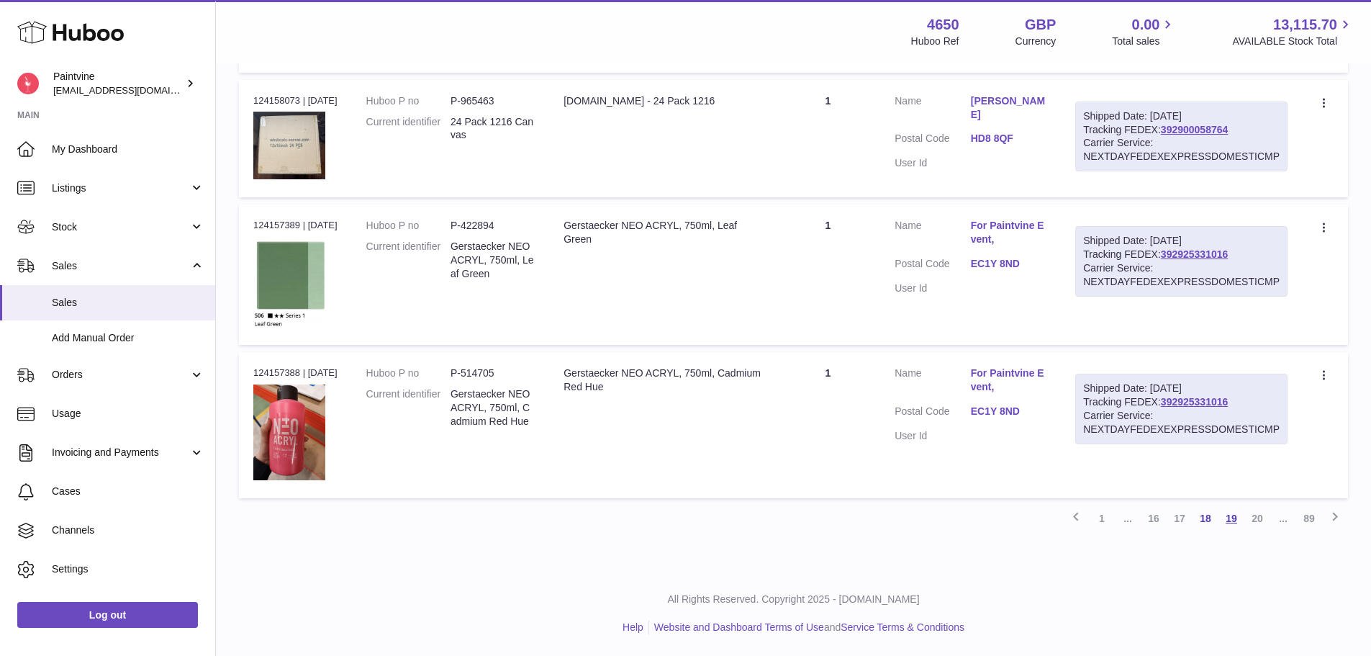
click at [1229, 522] on link "19" at bounding box center [1232, 518] width 26 height 26
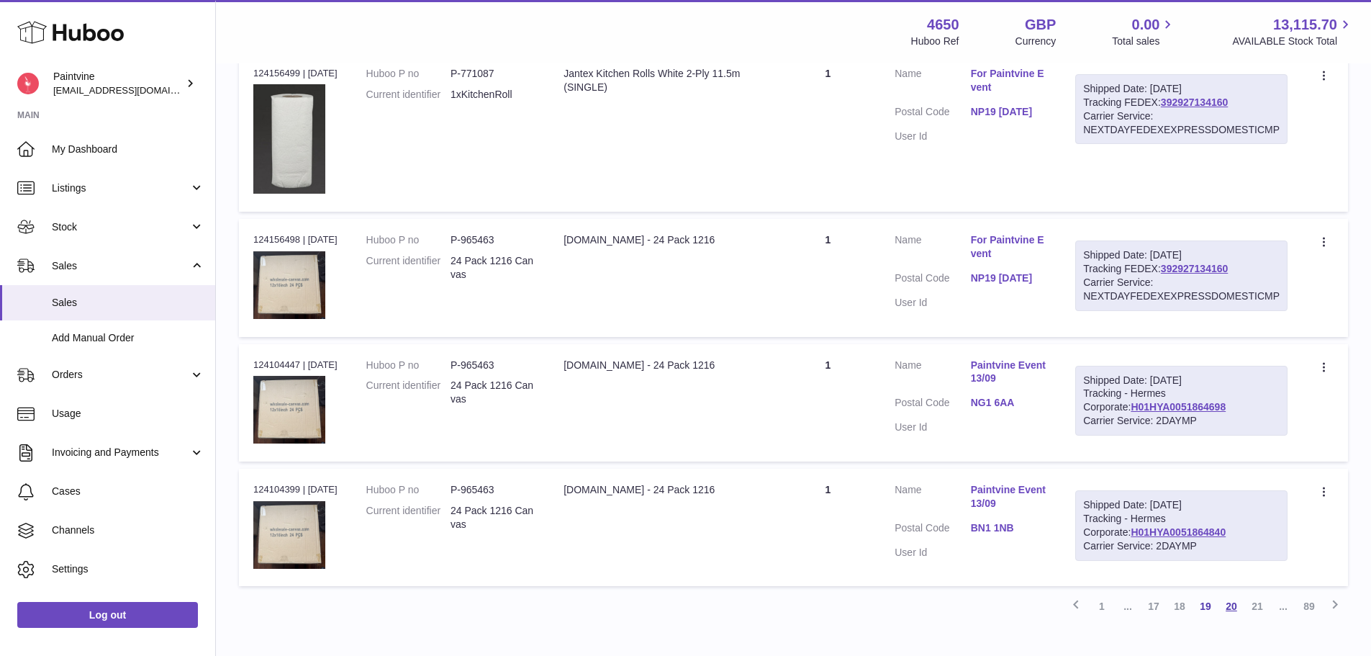
scroll to position [1240, 0]
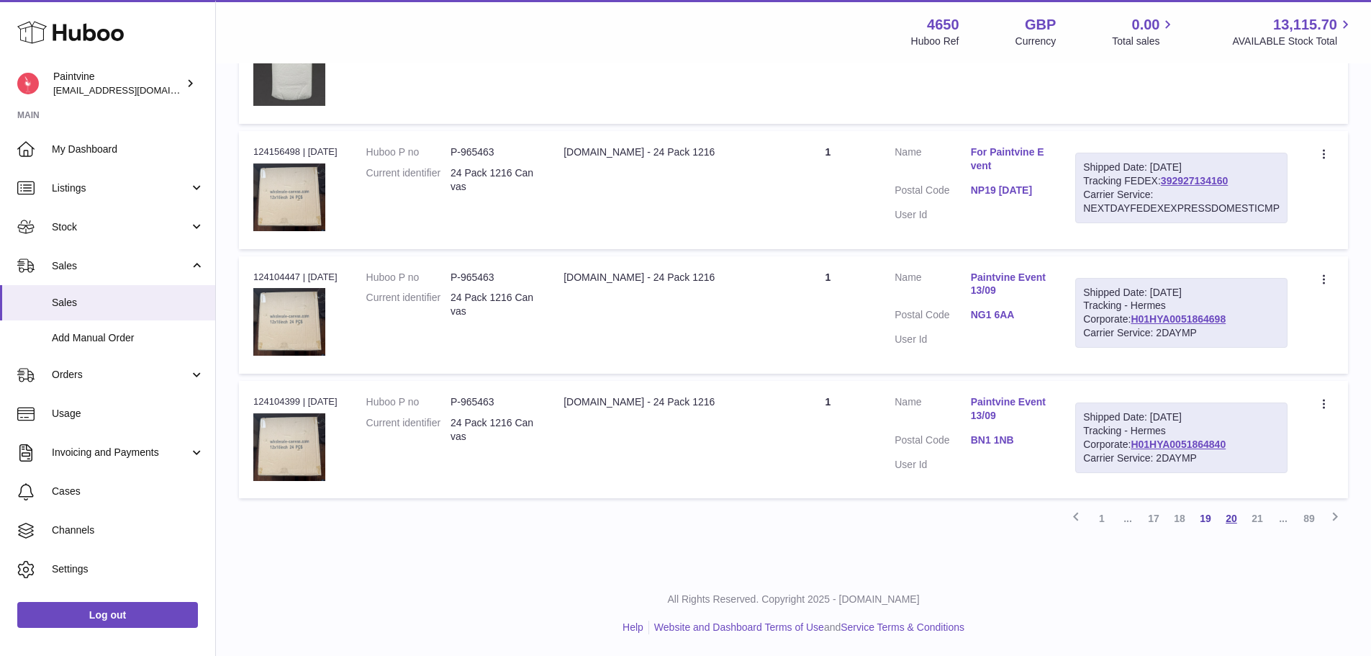
click at [1227, 513] on link "20" at bounding box center [1232, 518] width 26 height 26
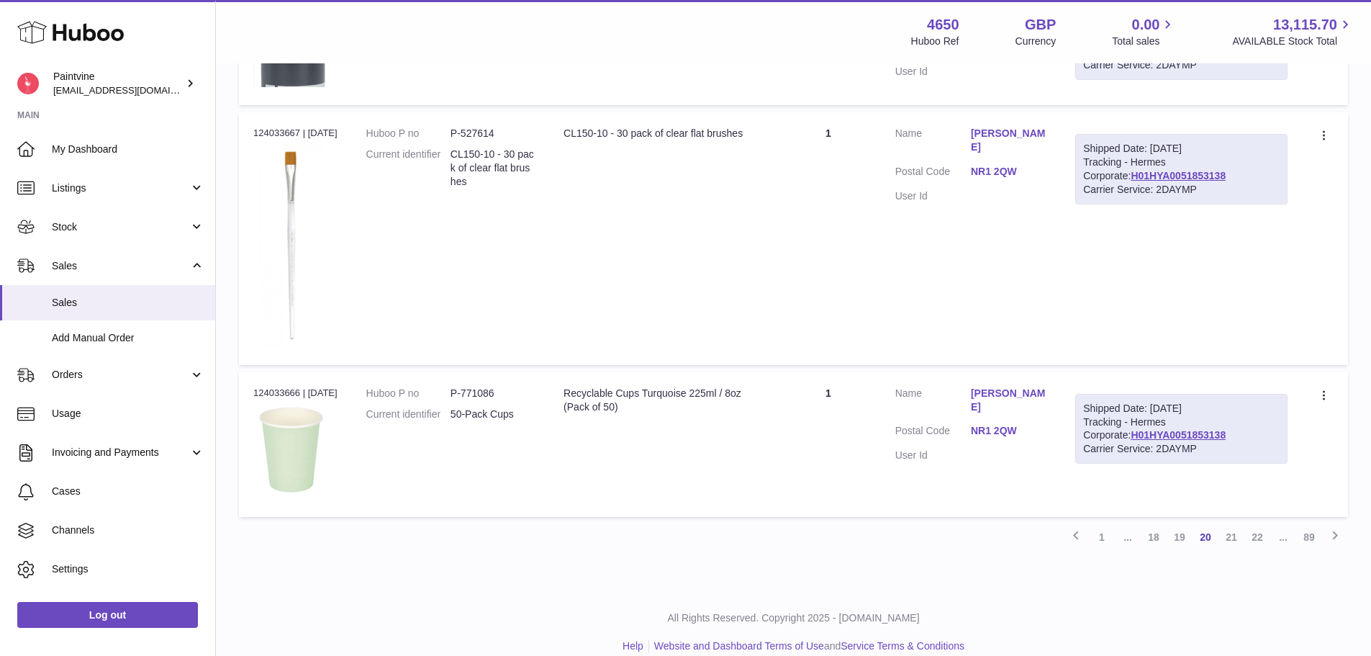
scroll to position [1338, 0]
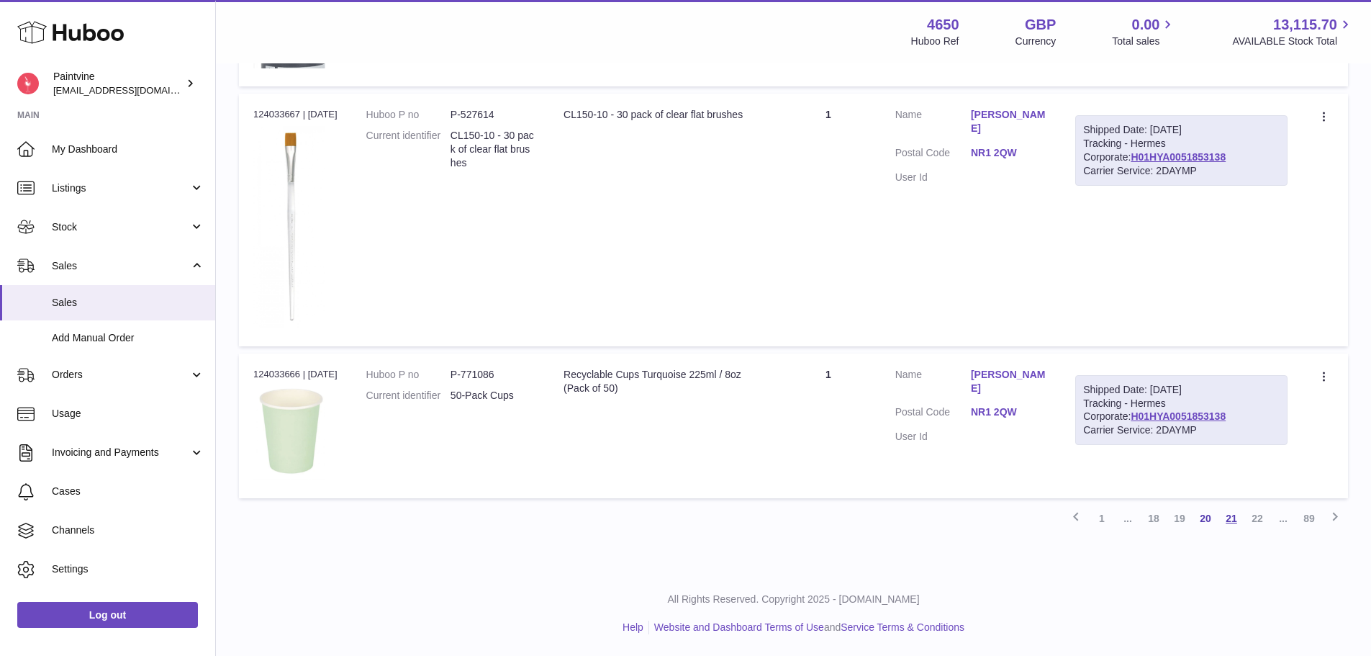
click at [1236, 513] on link "21" at bounding box center [1232, 518] width 26 height 26
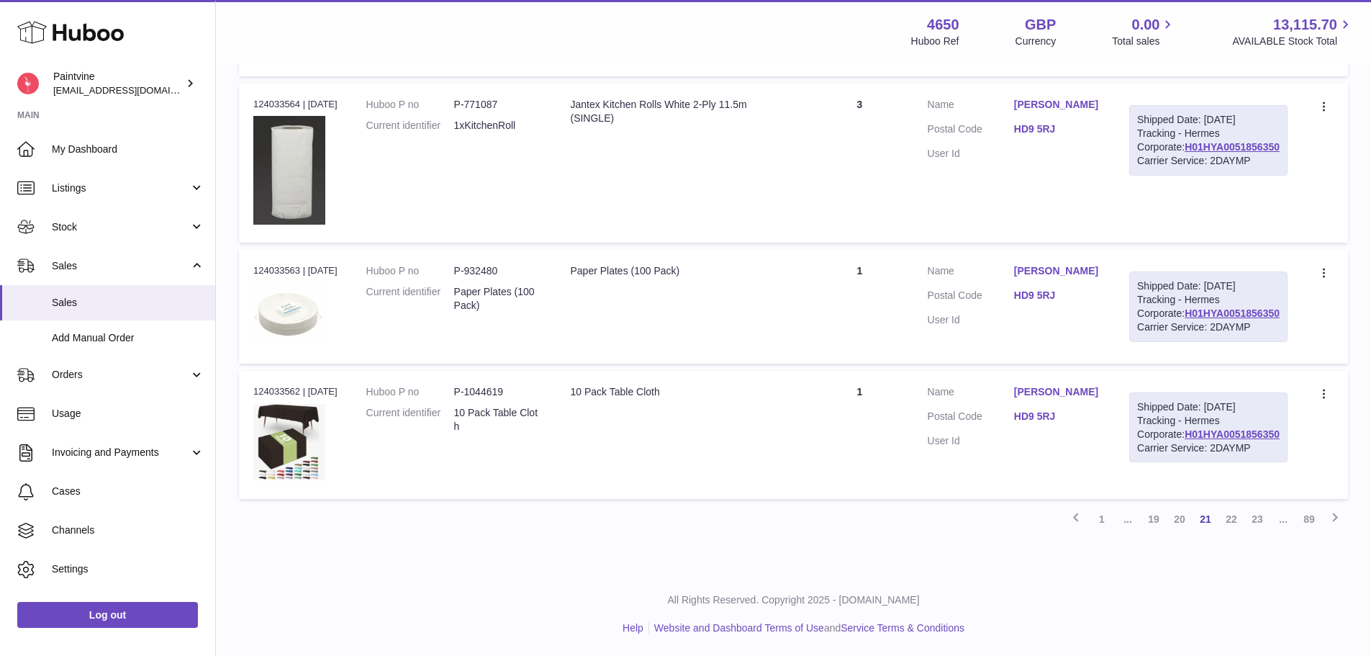
scroll to position [2236, 0]
click at [1236, 520] on link "22" at bounding box center [1232, 519] width 26 height 26
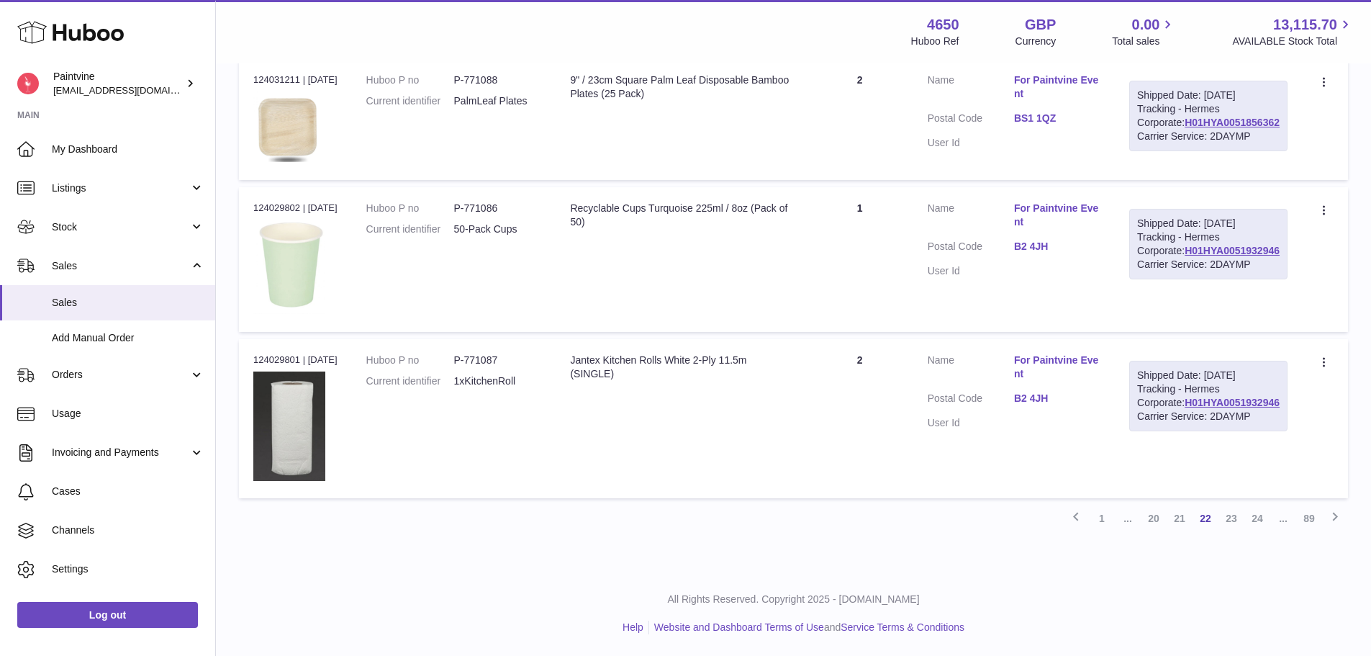
scroll to position [1602, 0]
click at [1227, 523] on link "23" at bounding box center [1232, 518] width 26 height 26
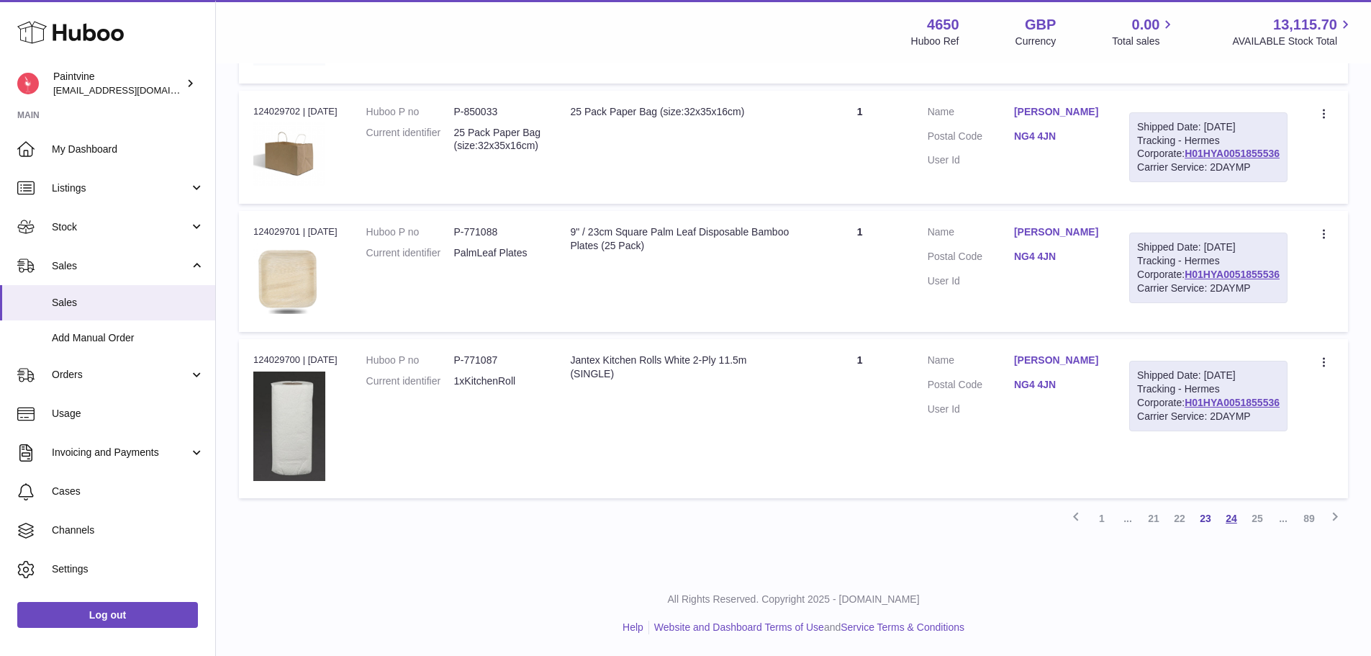
scroll to position [1980, 0]
click at [1232, 518] on link "24" at bounding box center [1232, 518] width 26 height 26
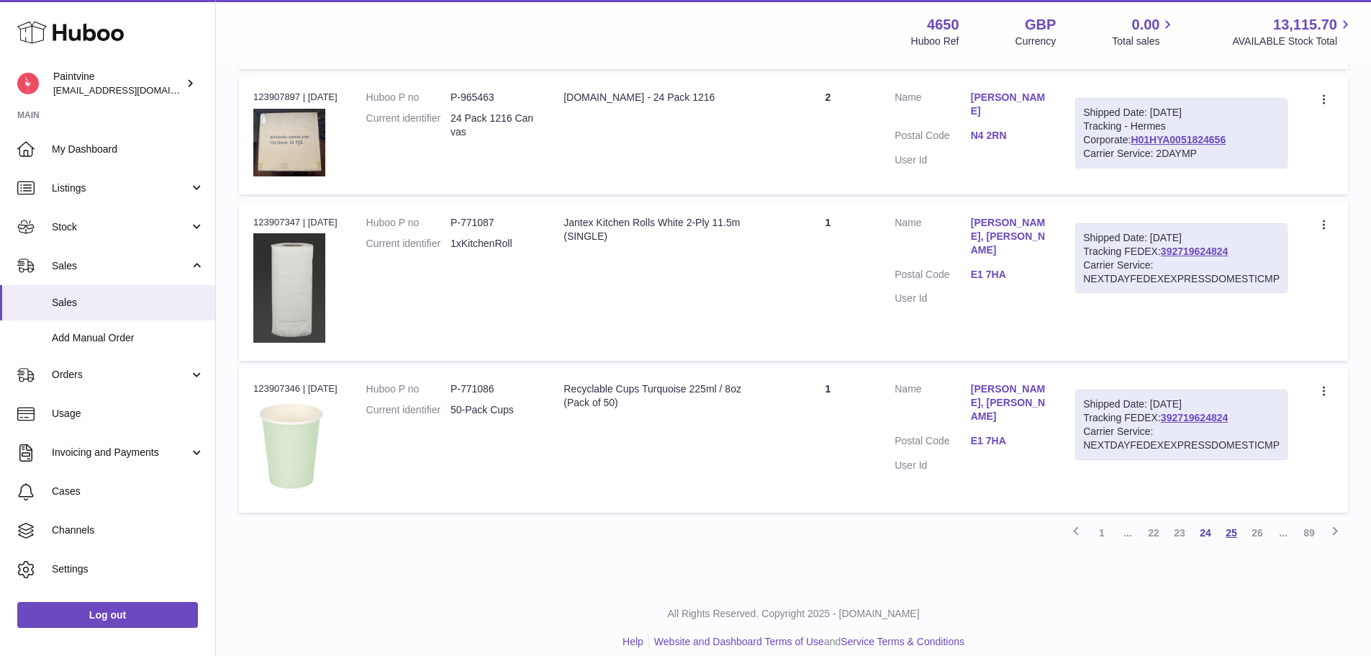
scroll to position [1360, 0]
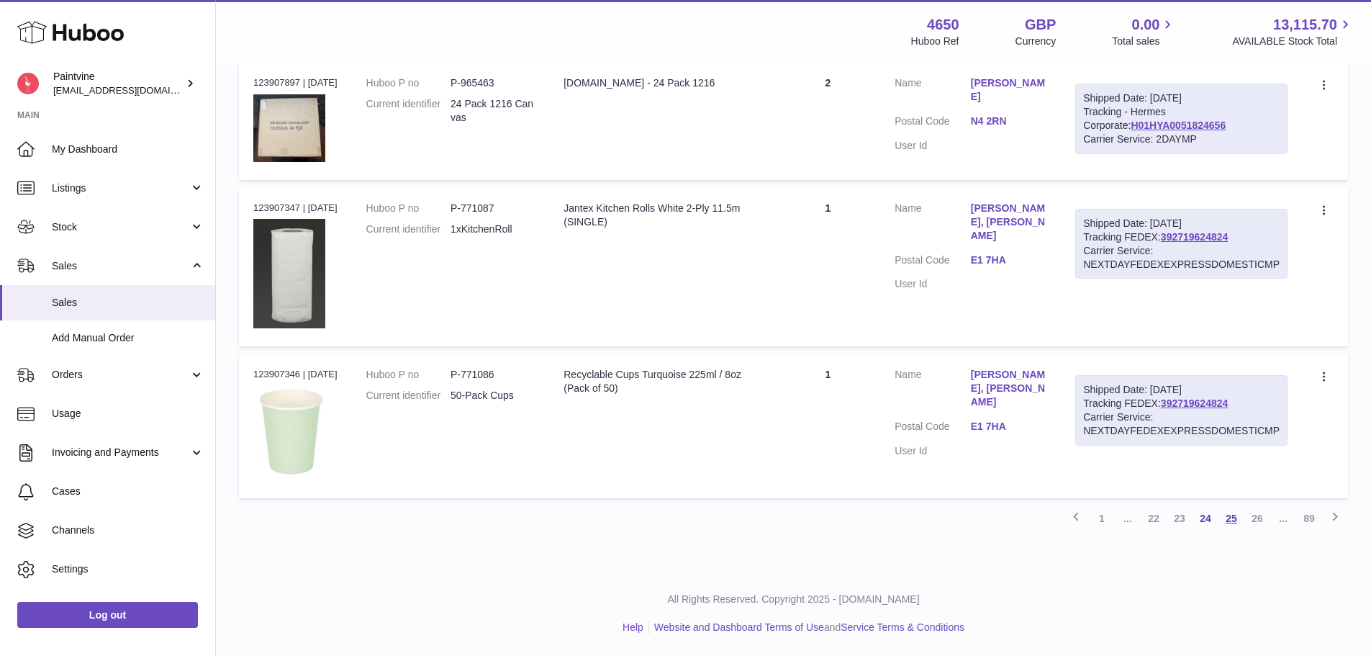
click at [1223, 517] on link "25" at bounding box center [1232, 518] width 26 height 26
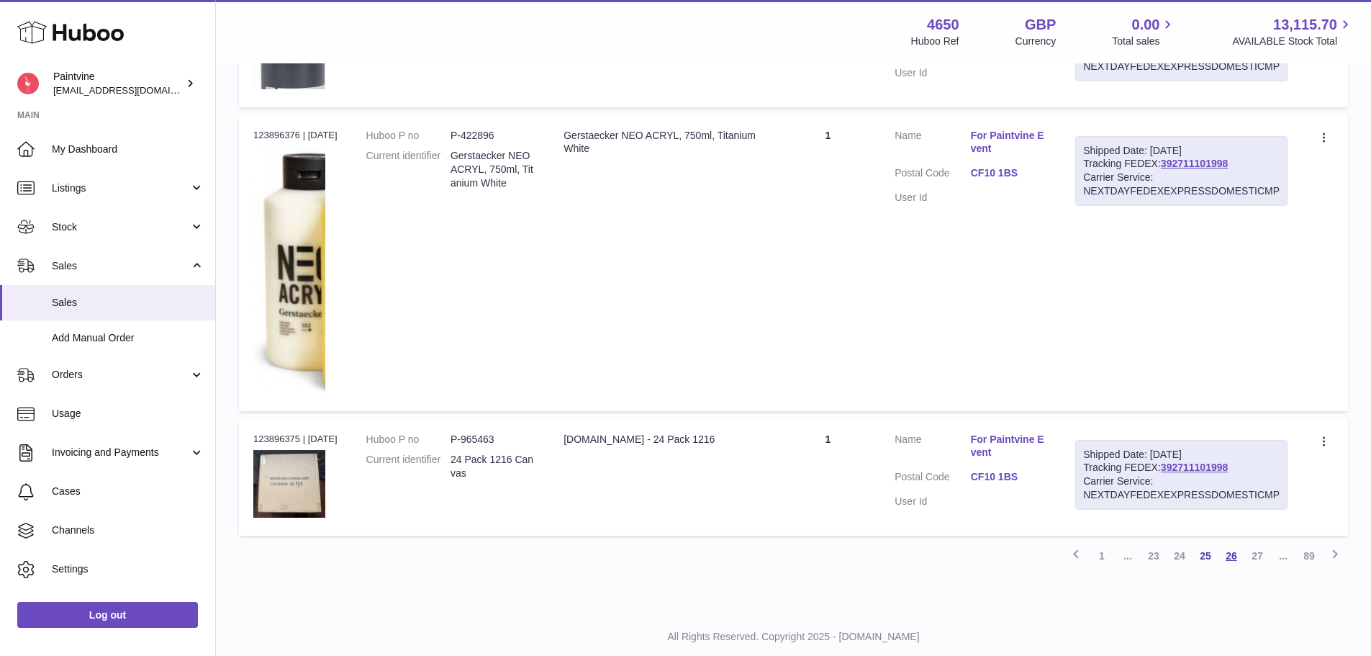
scroll to position [1319, 0]
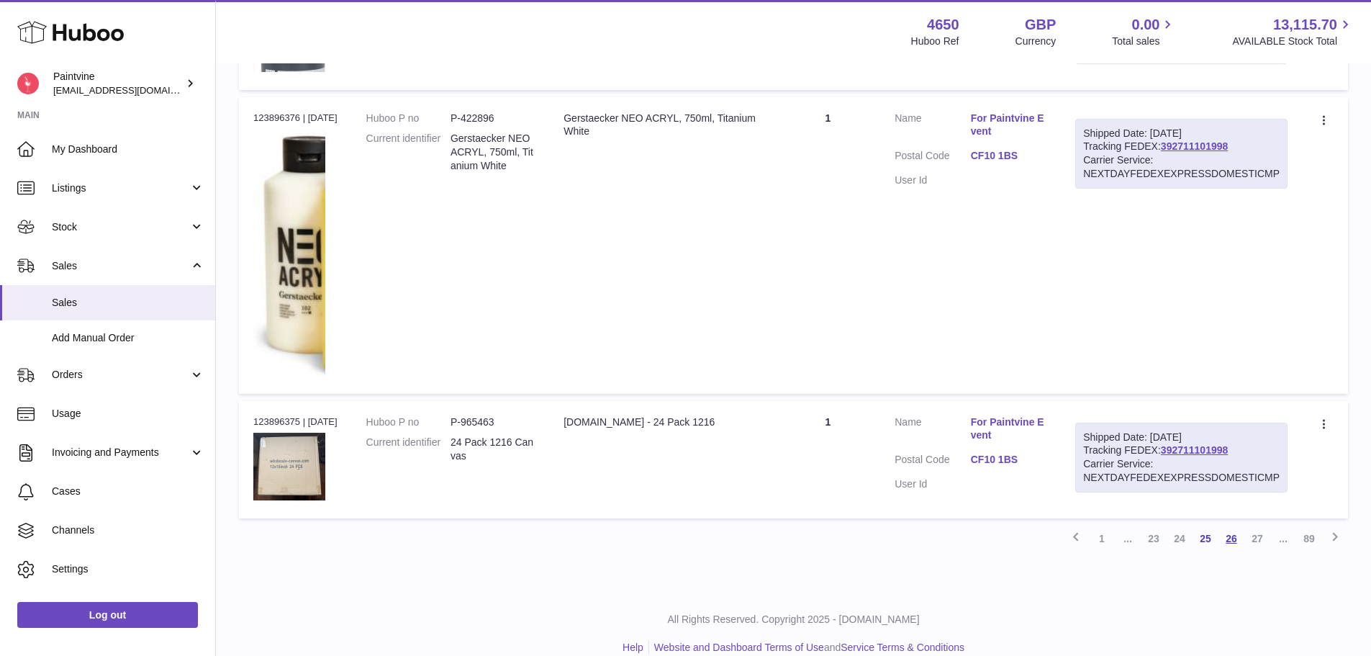
click at [1229, 525] on link "26" at bounding box center [1232, 538] width 26 height 26
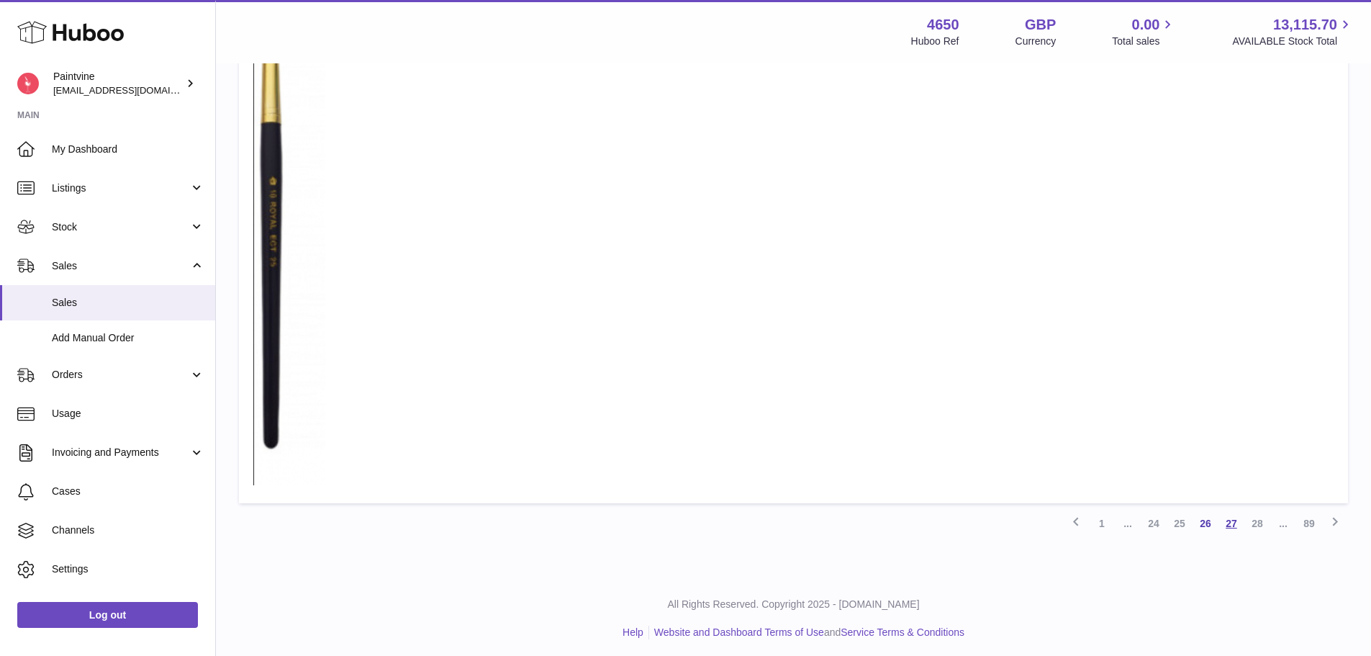
scroll to position [1812, 0]
click at [1226, 526] on link "27" at bounding box center [1232, 522] width 26 height 26
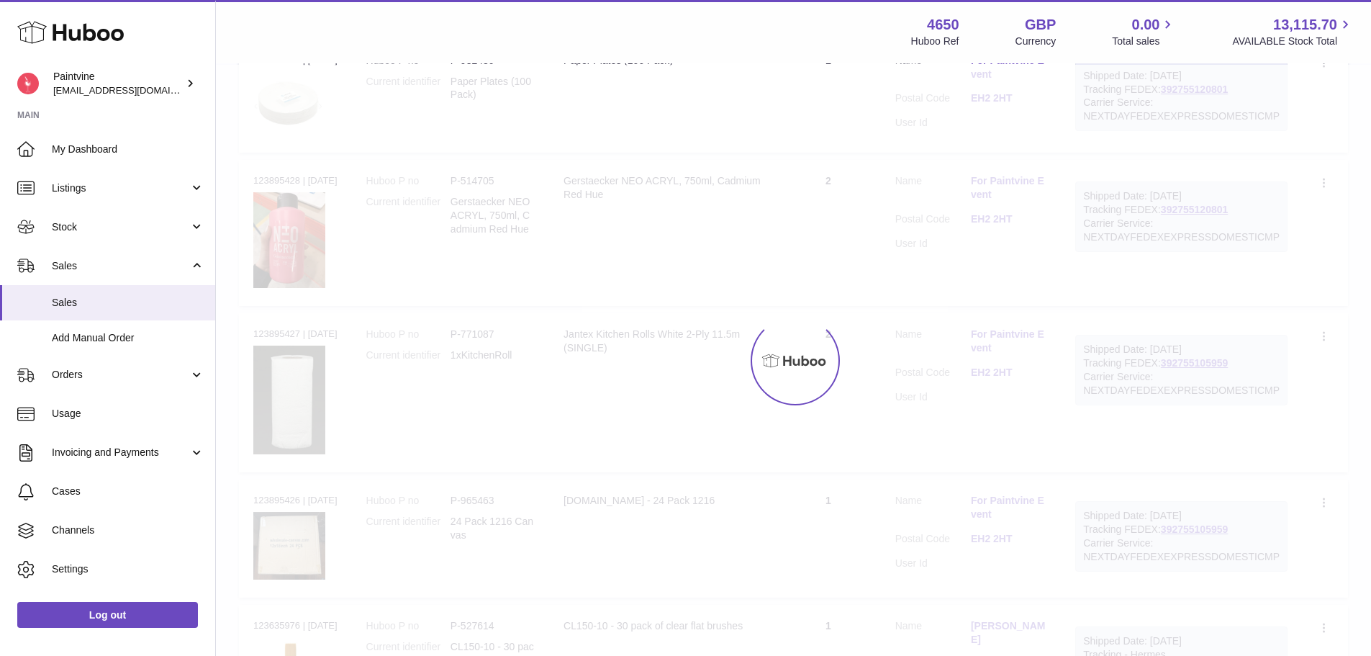
scroll to position [65, 0]
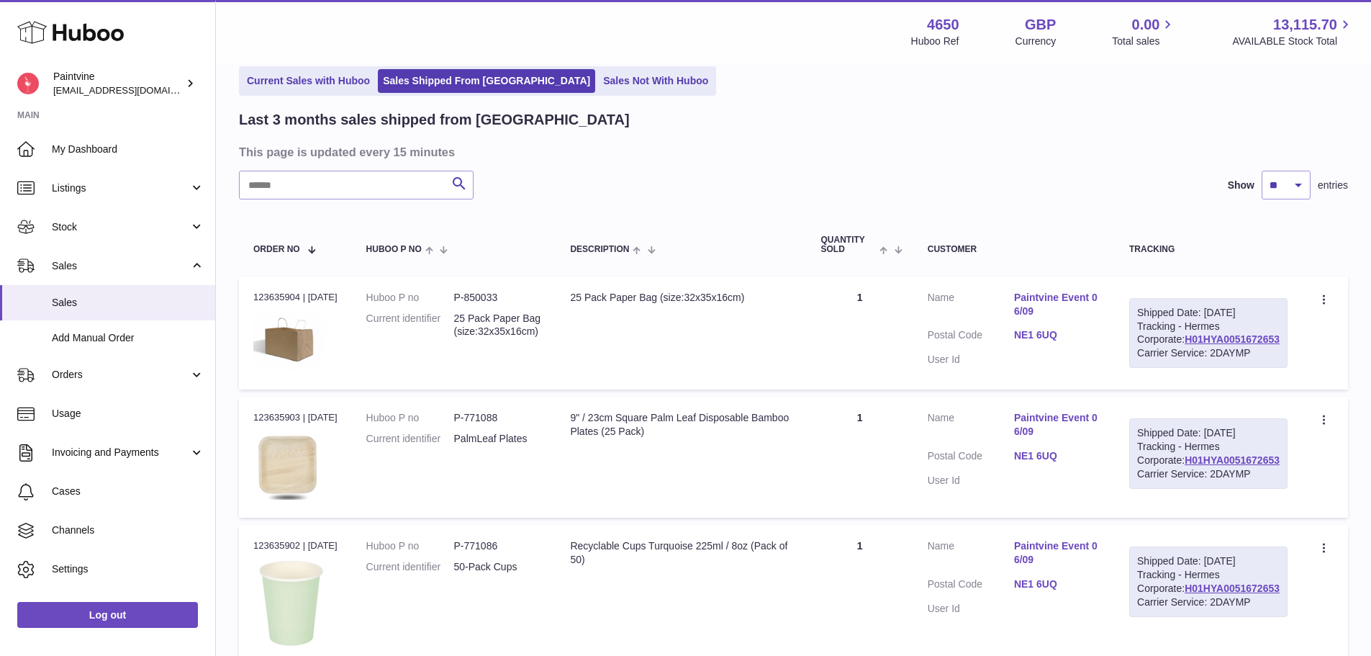
click at [1021, 152] on h3 "This page is updated every 15 minutes" at bounding box center [792, 152] width 1106 height 16
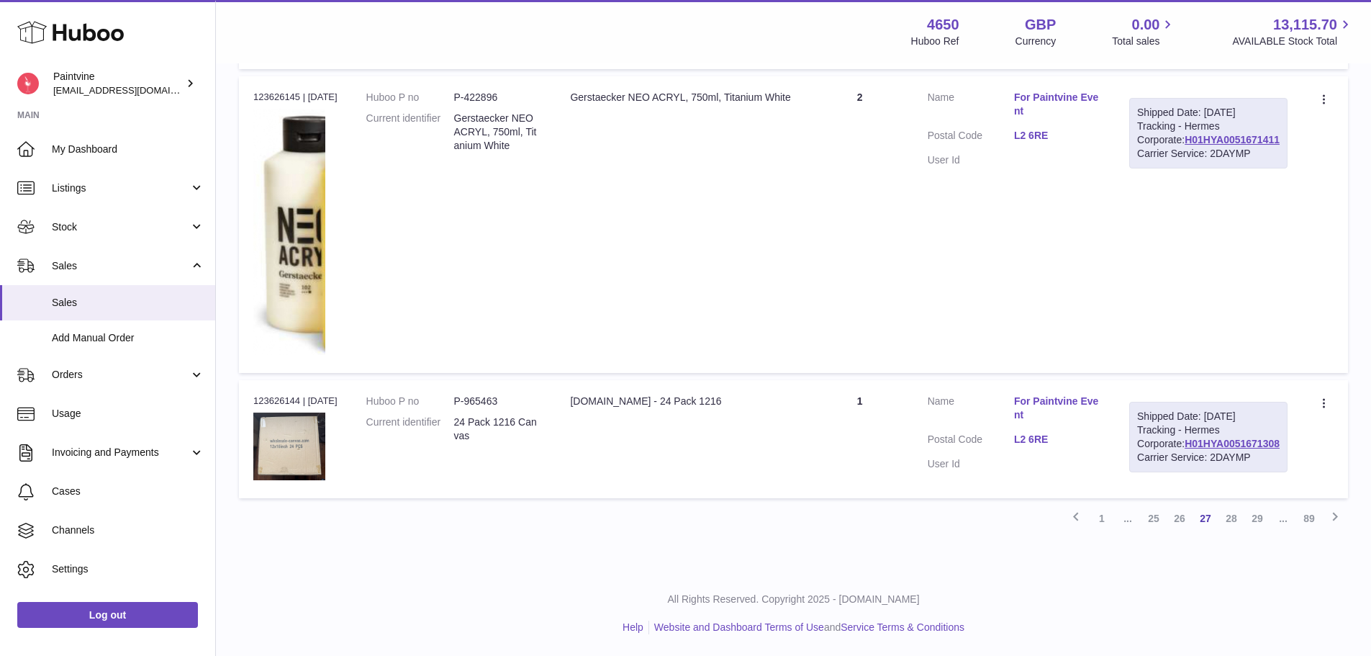
scroll to position [1597, 0]
click at [1237, 523] on link "28" at bounding box center [1232, 518] width 26 height 26
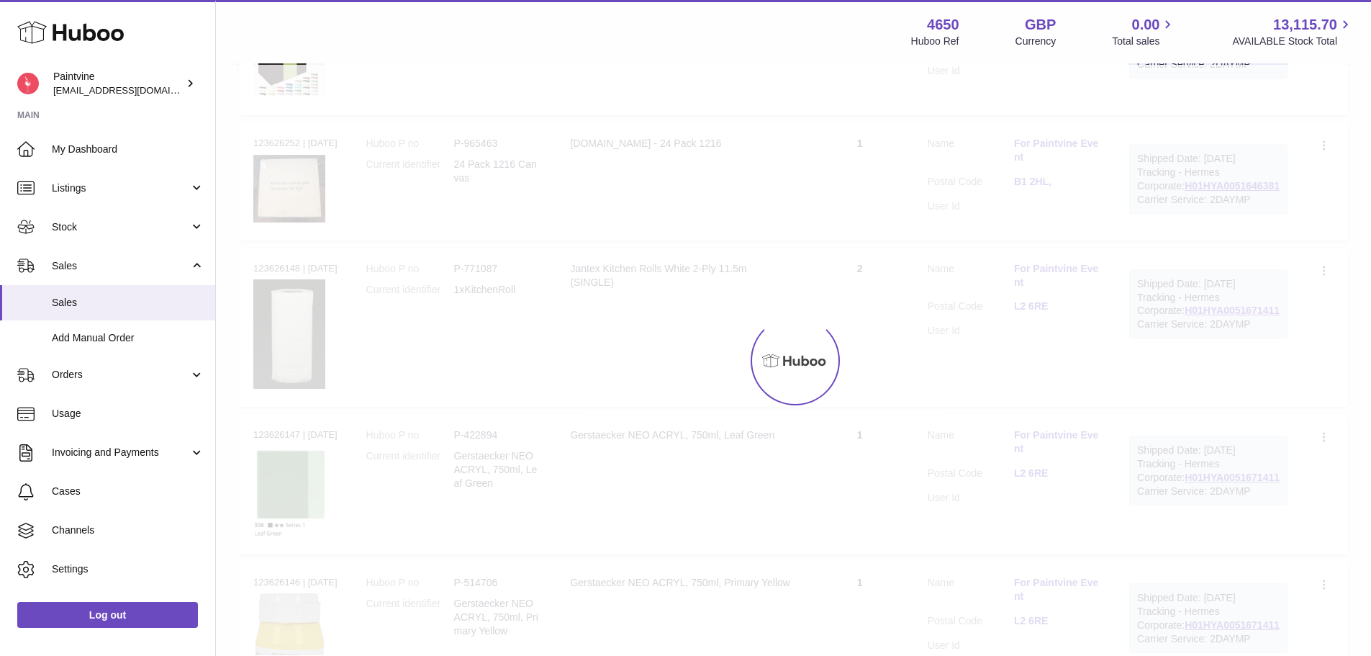
scroll to position [65, 0]
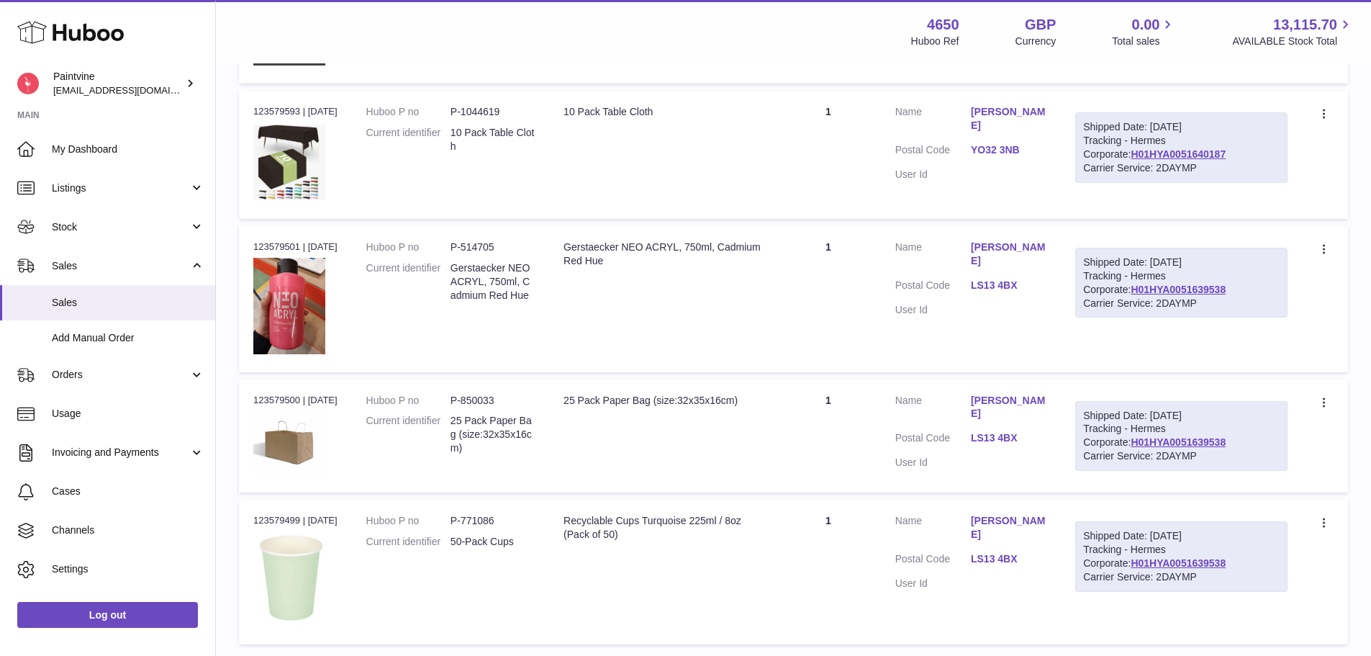
scroll to position [1219, 0]
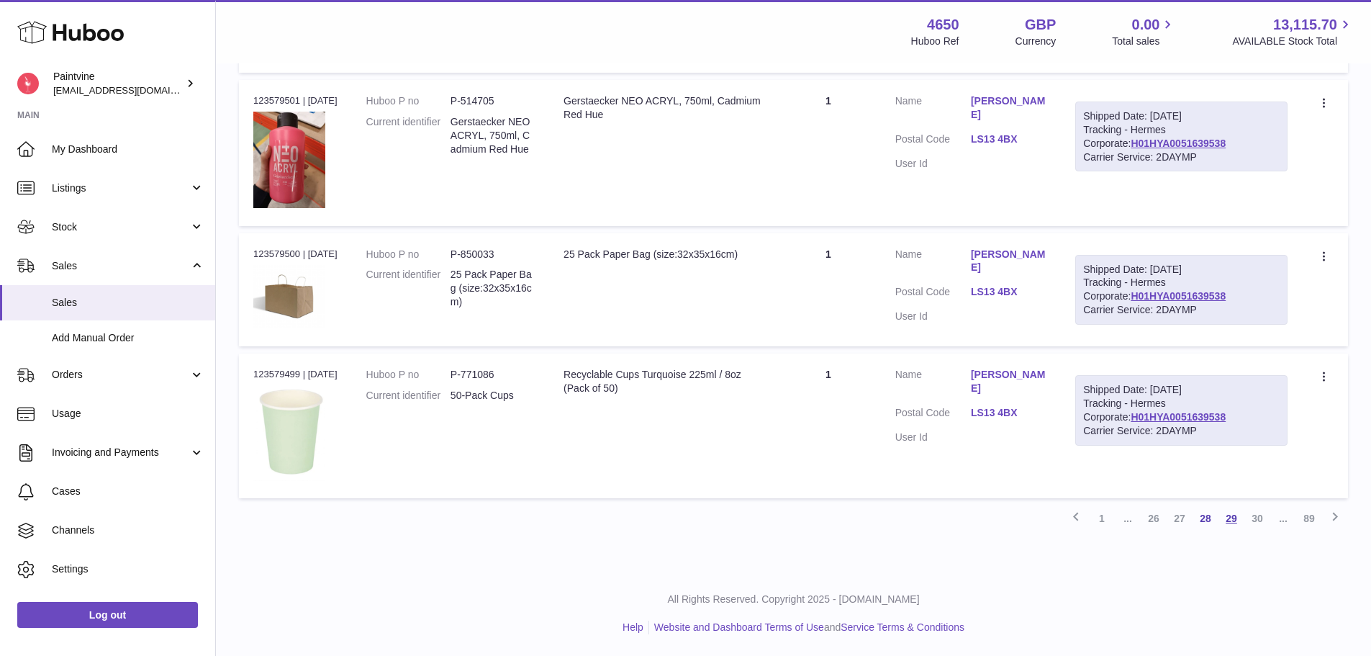
drag, startPoint x: 1233, startPoint y: 516, endPoint x: 1251, endPoint y: 446, distance: 72.1
click at [1233, 515] on link "29" at bounding box center [1232, 518] width 26 height 26
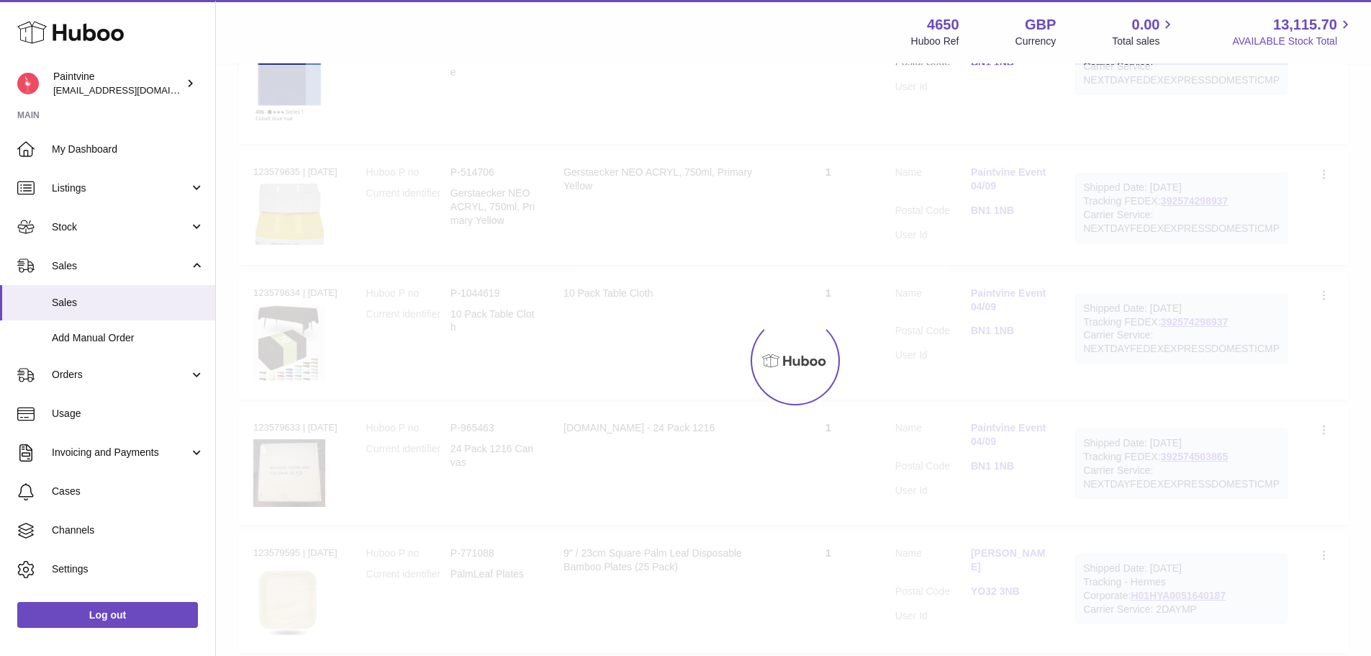
scroll to position [65, 0]
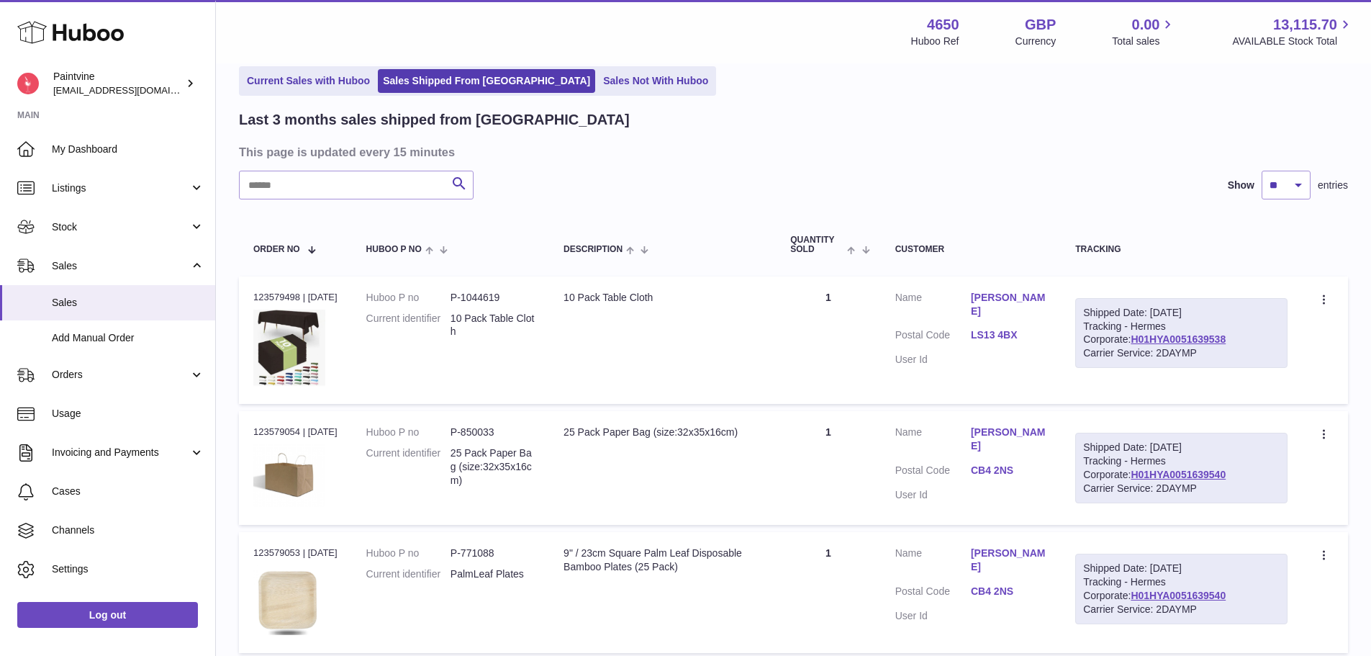
click at [1029, 129] on div "Last 3 months sales shipped from Huboo" at bounding box center [793, 119] width 1109 height 19
click at [1293, 184] on select "** ** **" at bounding box center [1286, 185] width 49 height 29
select select "**"
click at [1262, 171] on select "** ** **" at bounding box center [1286, 185] width 49 height 29
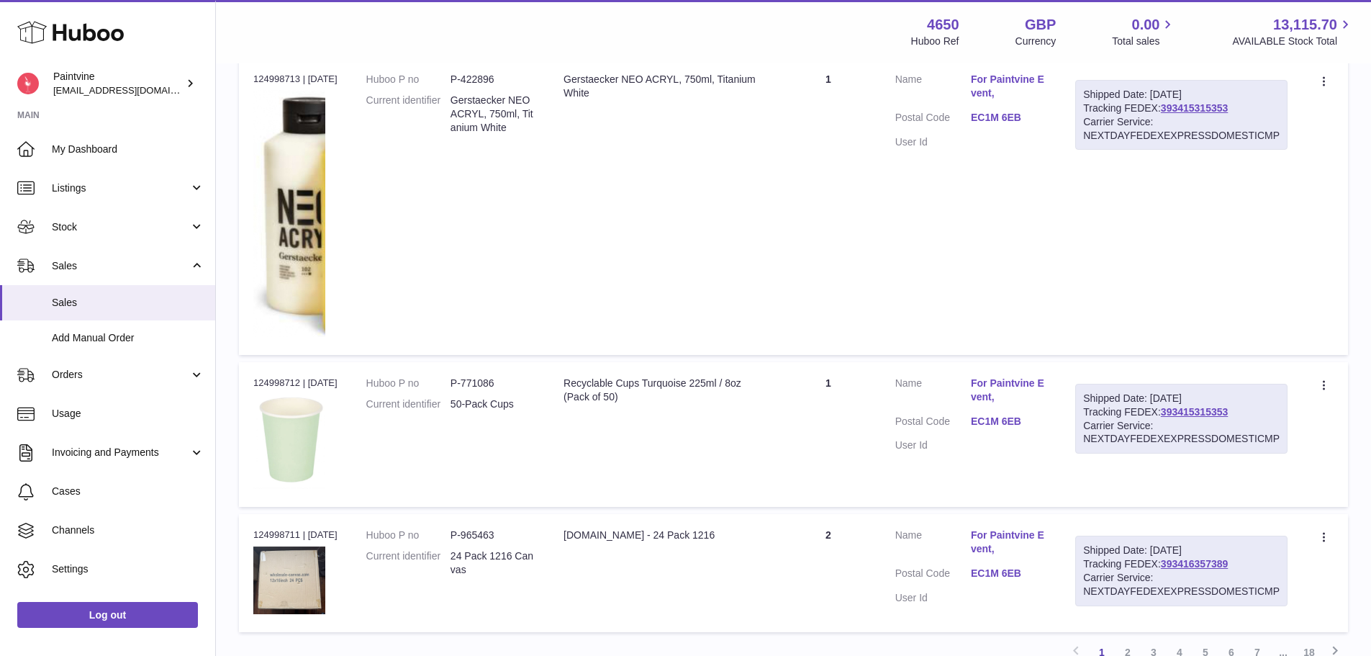
scroll to position [7711, 0]
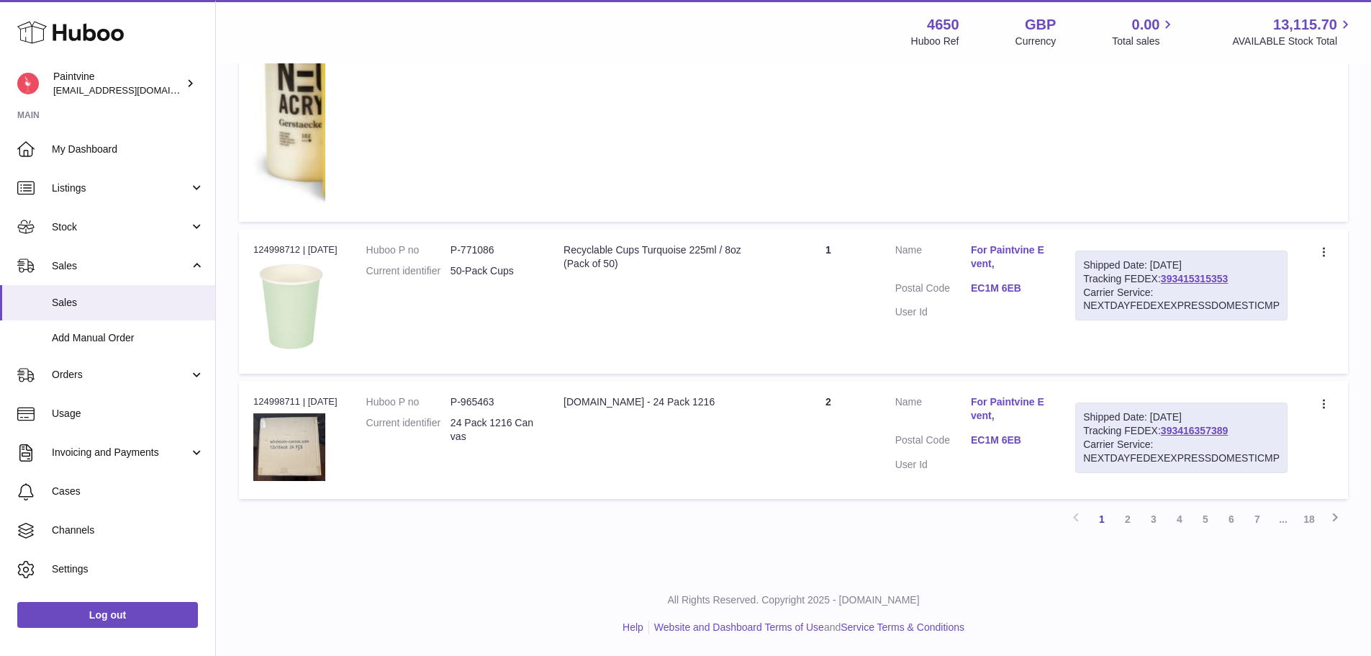
click at [1308, 520] on link "18" at bounding box center [1309, 519] width 26 height 26
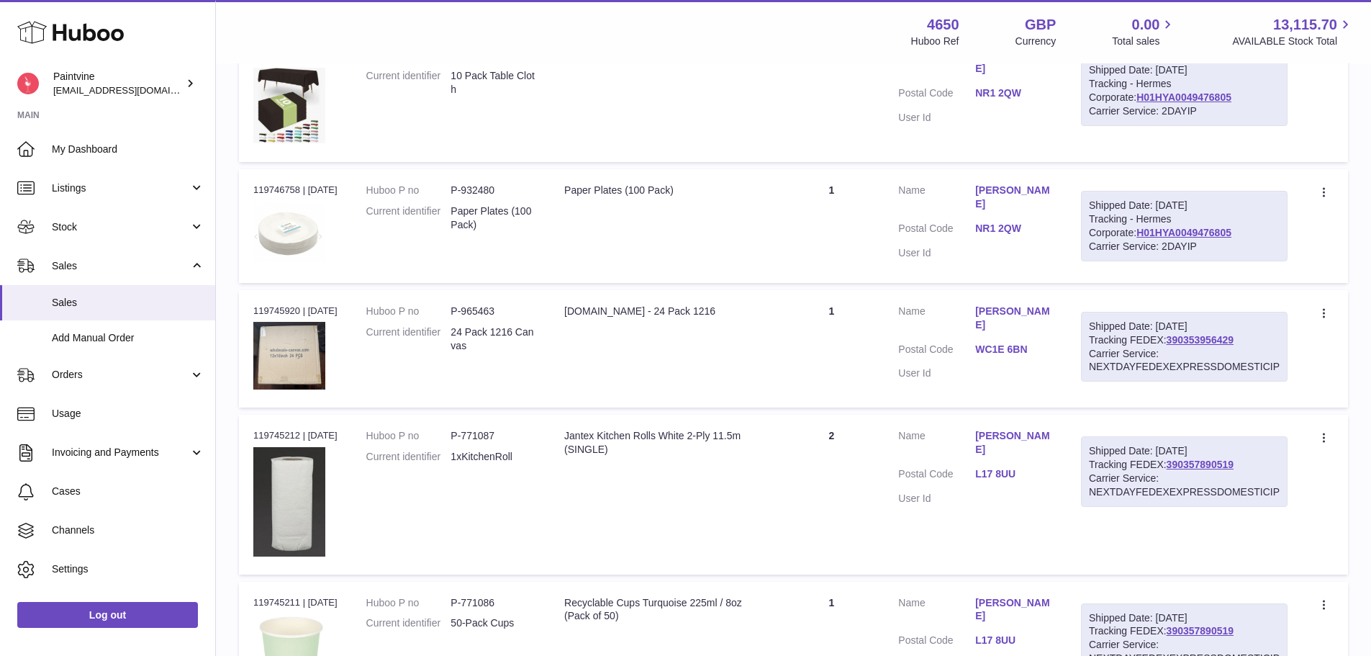
scroll to position [5178, 0]
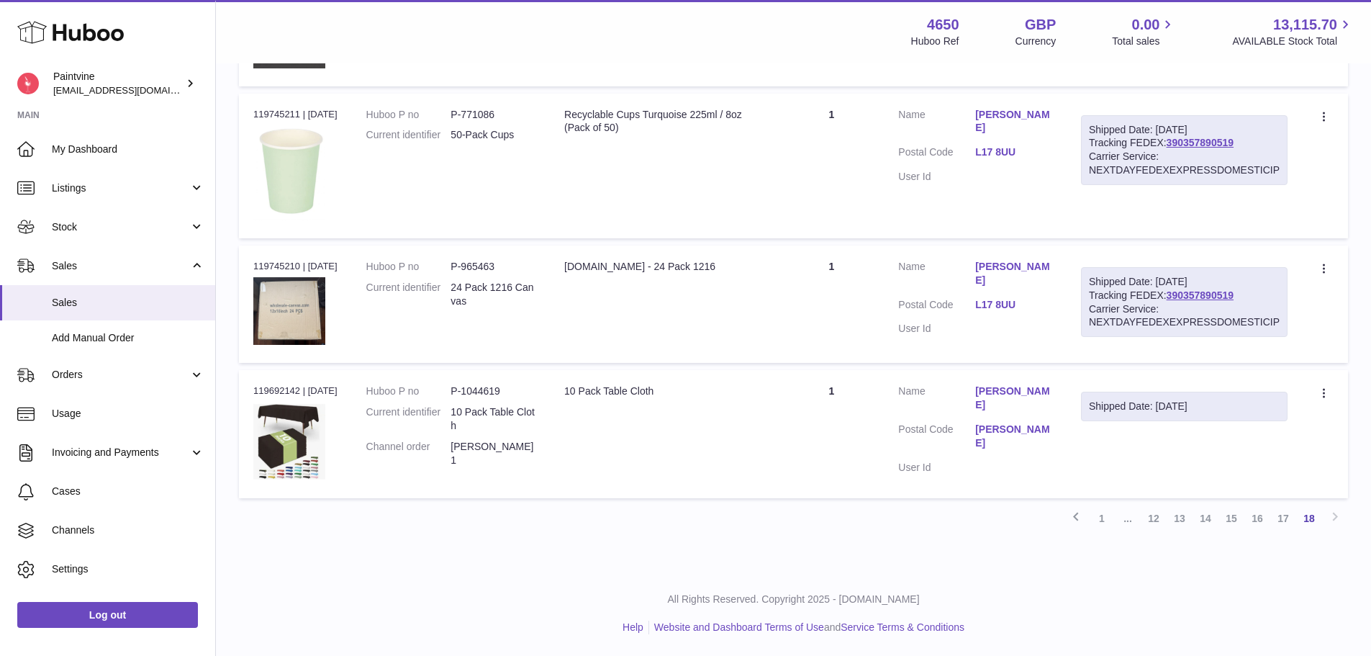
click at [1336, 518] on div "Previous 1 ... 12 13 14 15 16 17 18 Next" at bounding box center [793, 518] width 1109 height 26
drag, startPoint x: 1230, startPoint y: 435, endPoint x: 1234, endPoint y: 509, distance: 74.3
click at [1229, 528] on link "15" at bounding box center [1232, 518] width 26 height 26
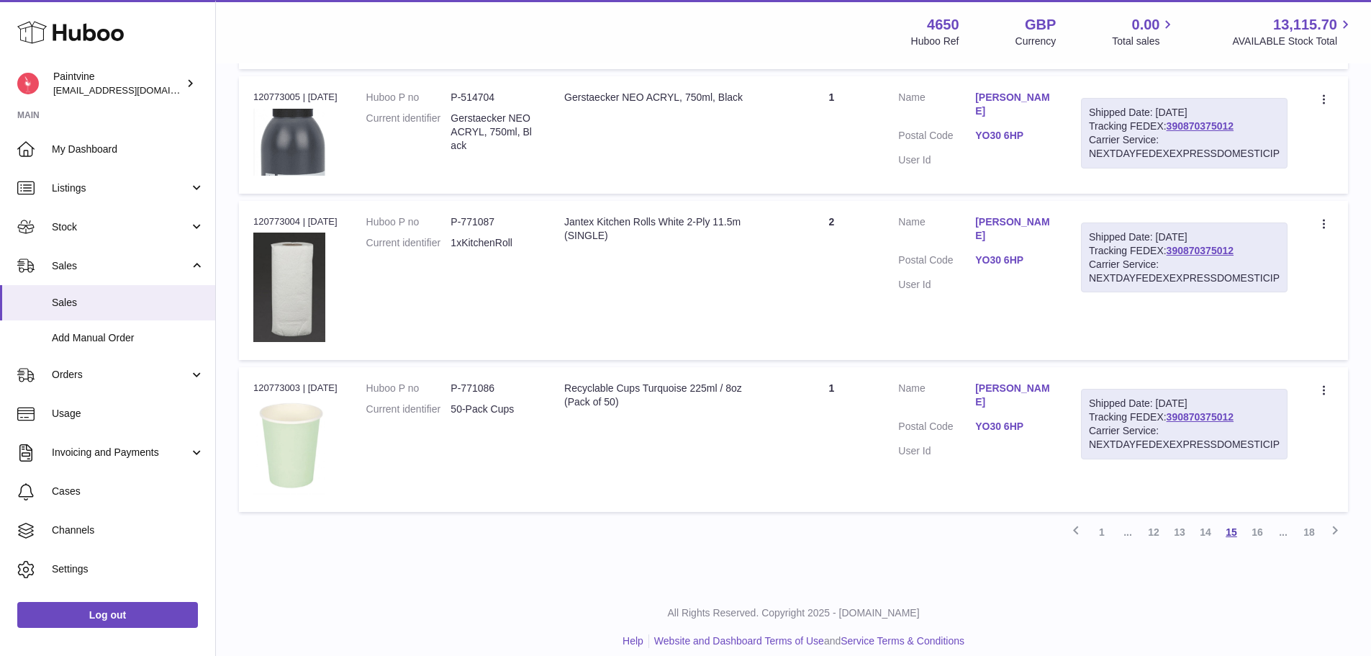
scroll to position [7807, 0]
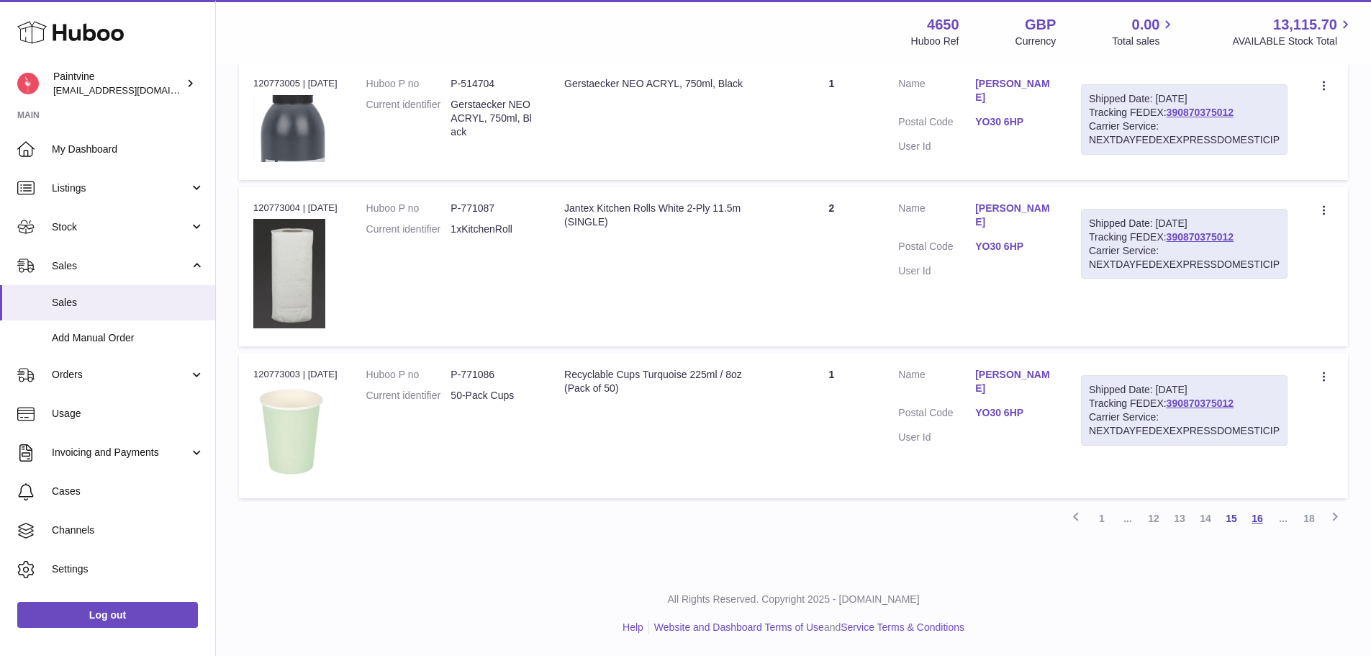
click at [1253, 520] on link "16" at bounding box center [1257, 518] width 26 height 26
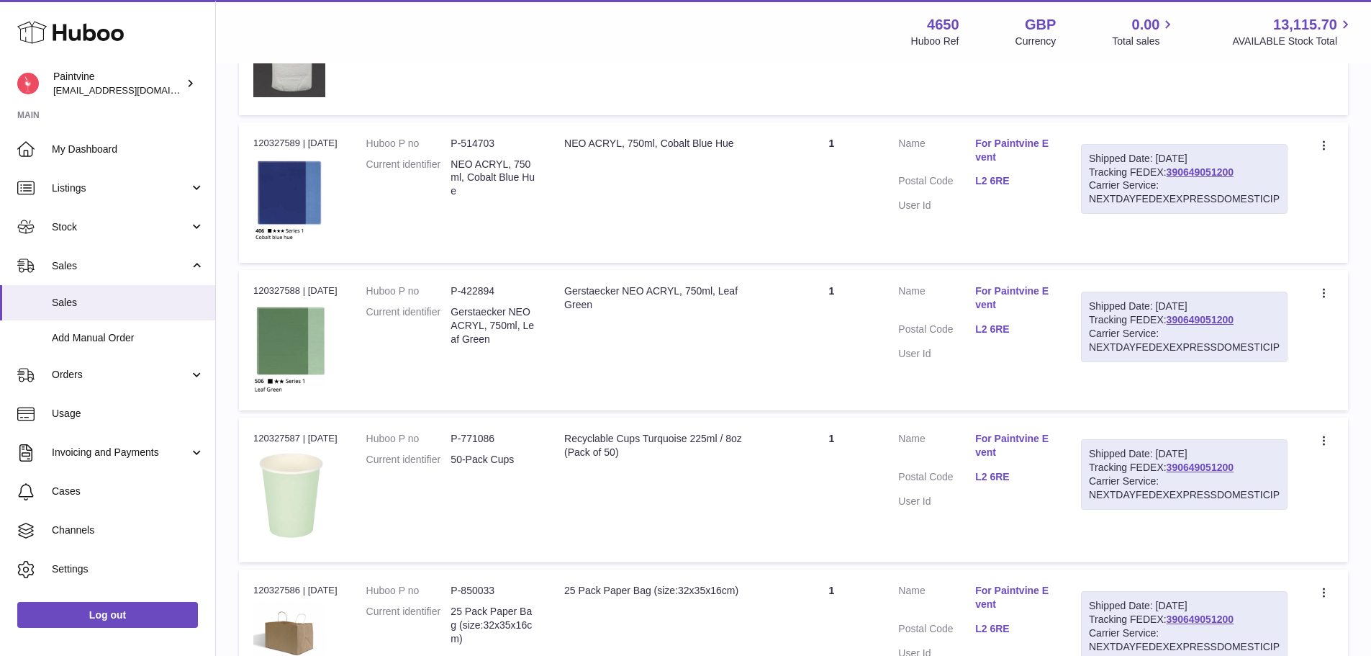
scroll to position [7634, 0]
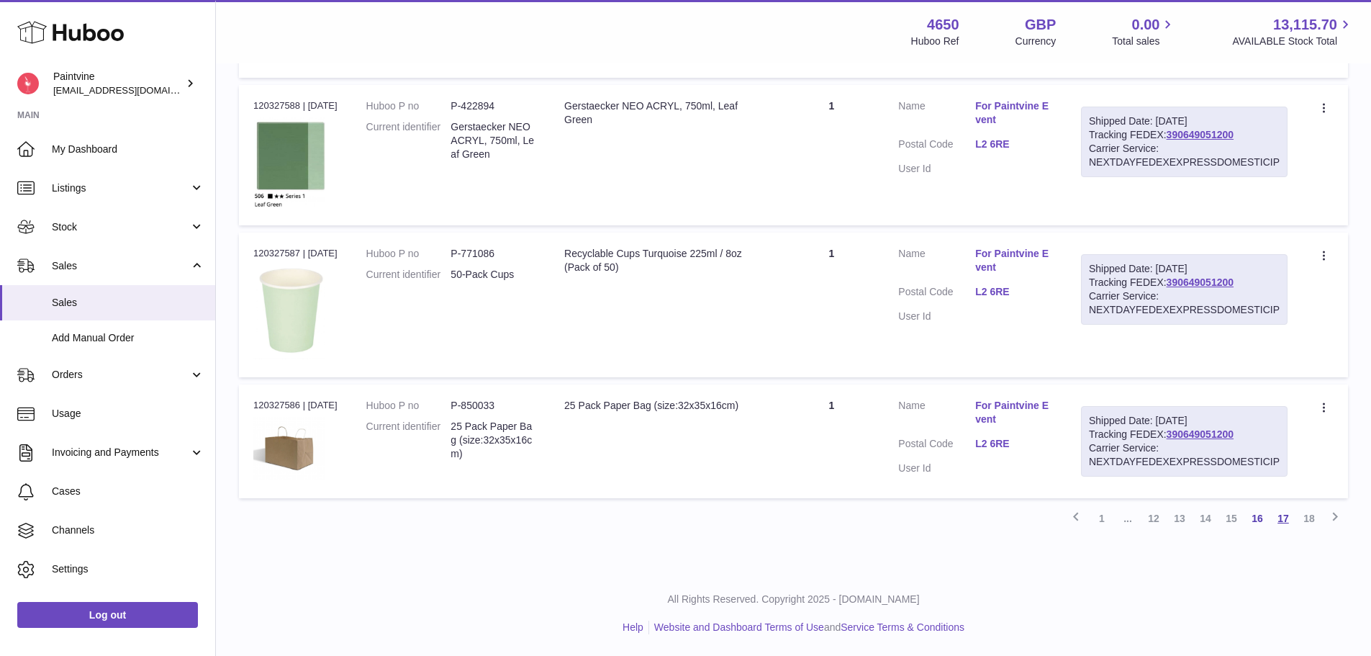
click at [1287, 520] on link "17" at bounding box center [1283, 518] width 26 height 26
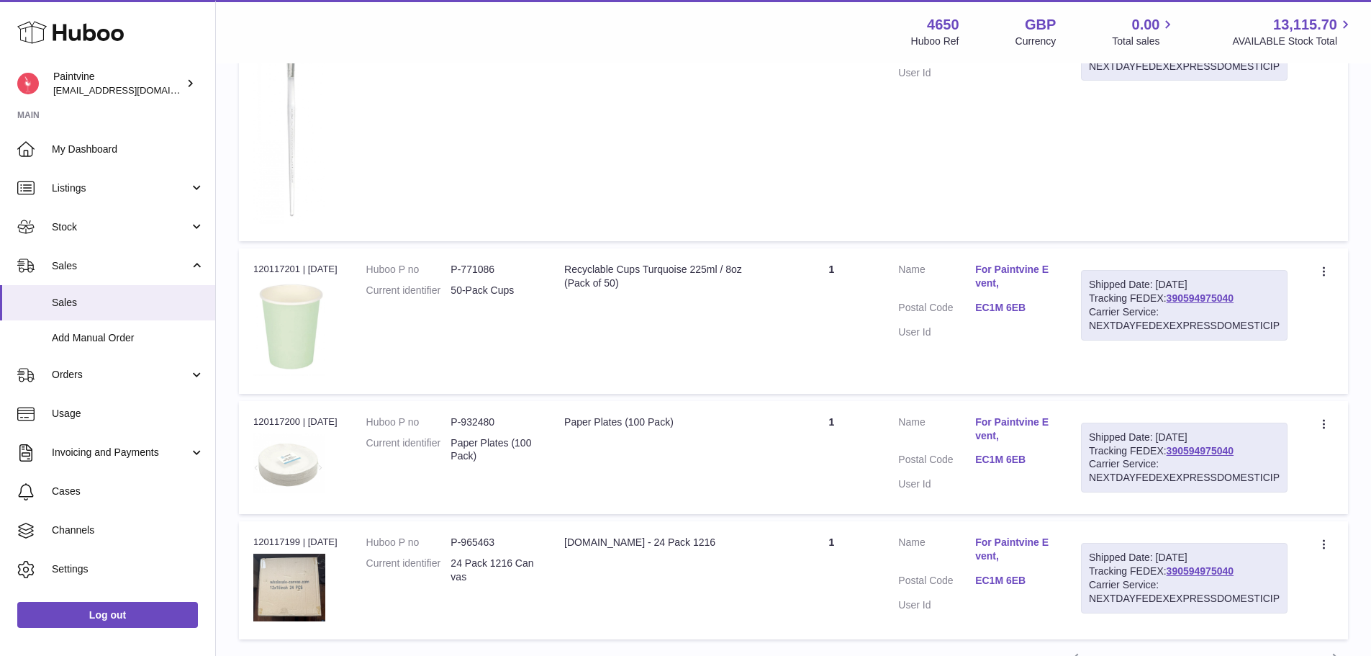
scroll to position [7022, 0]
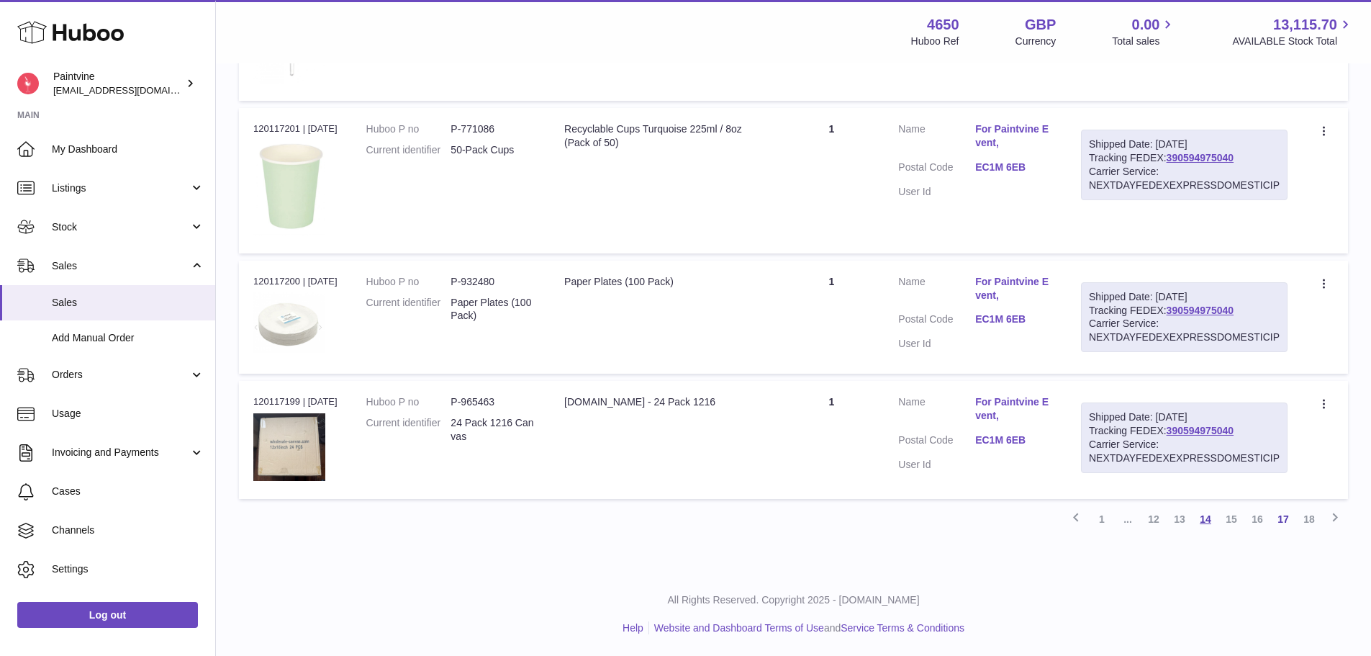
click at [1206, 517] on link "14" at bounding box center [1206, 519] width 26 height 26
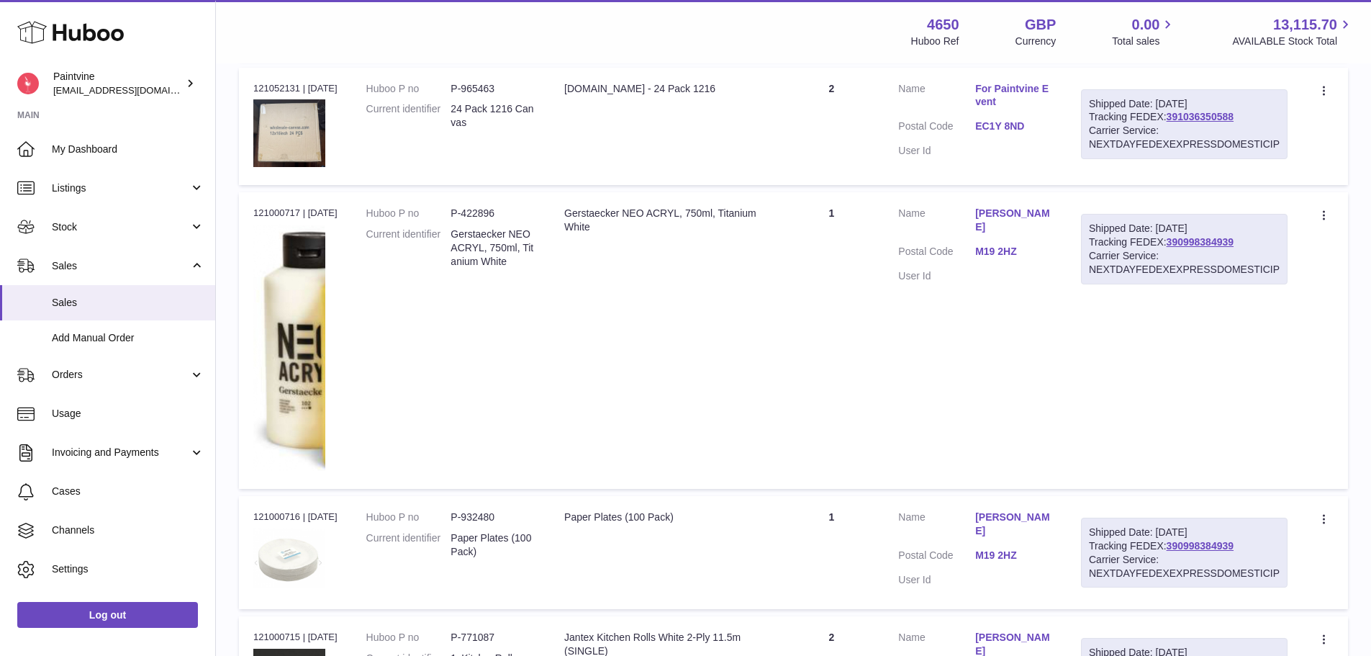
scroll to position [7982, 0]
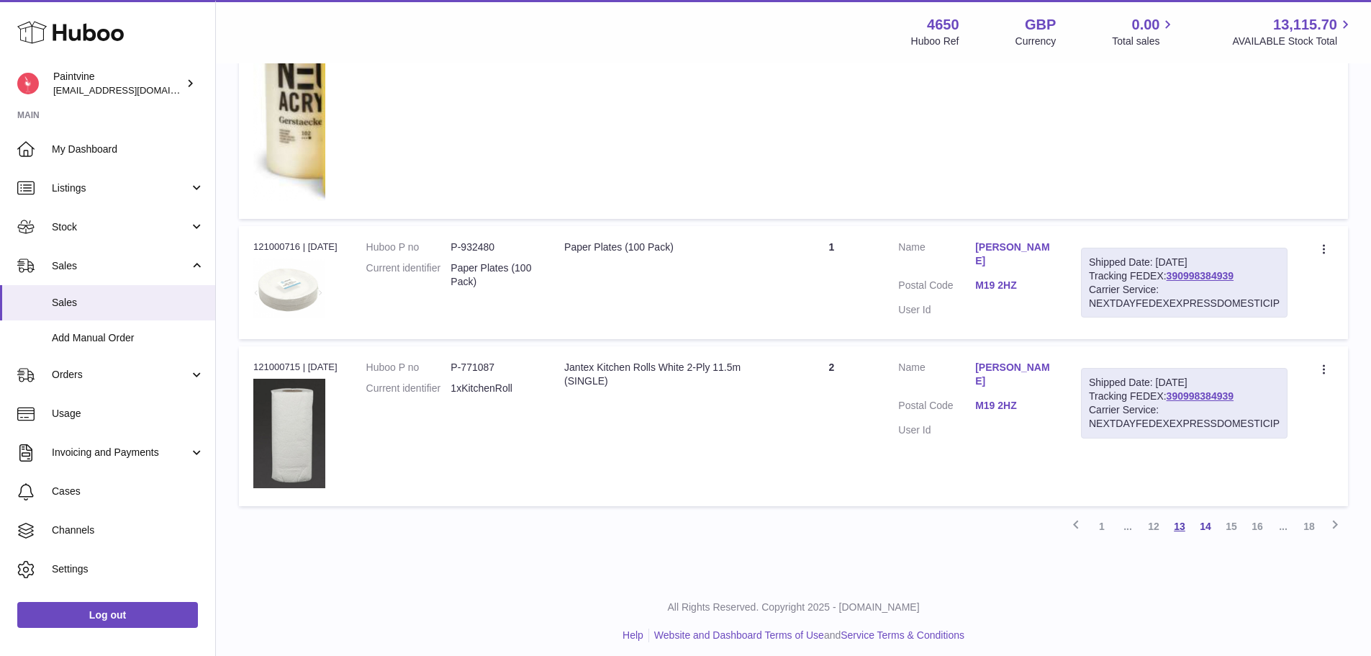
click at [1178, 525] on link "13" at bounding box center [1180, 526] width 26 height 26
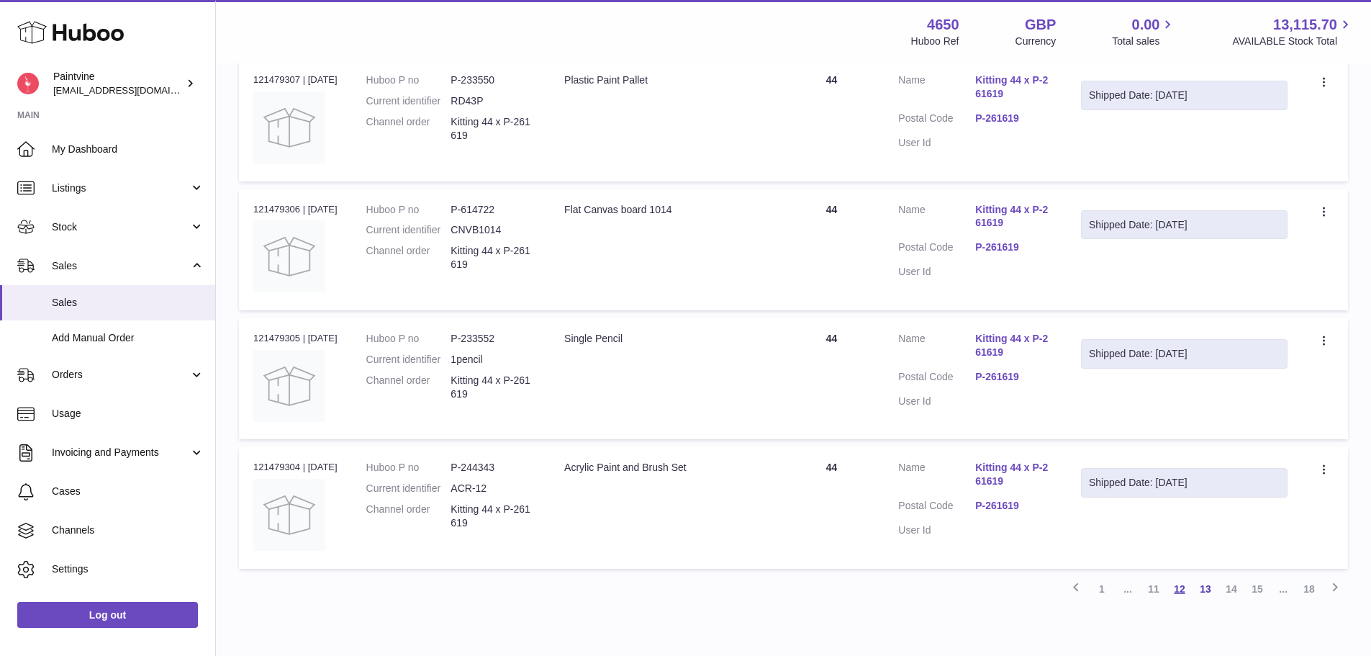
scroll to position [7589, 0]
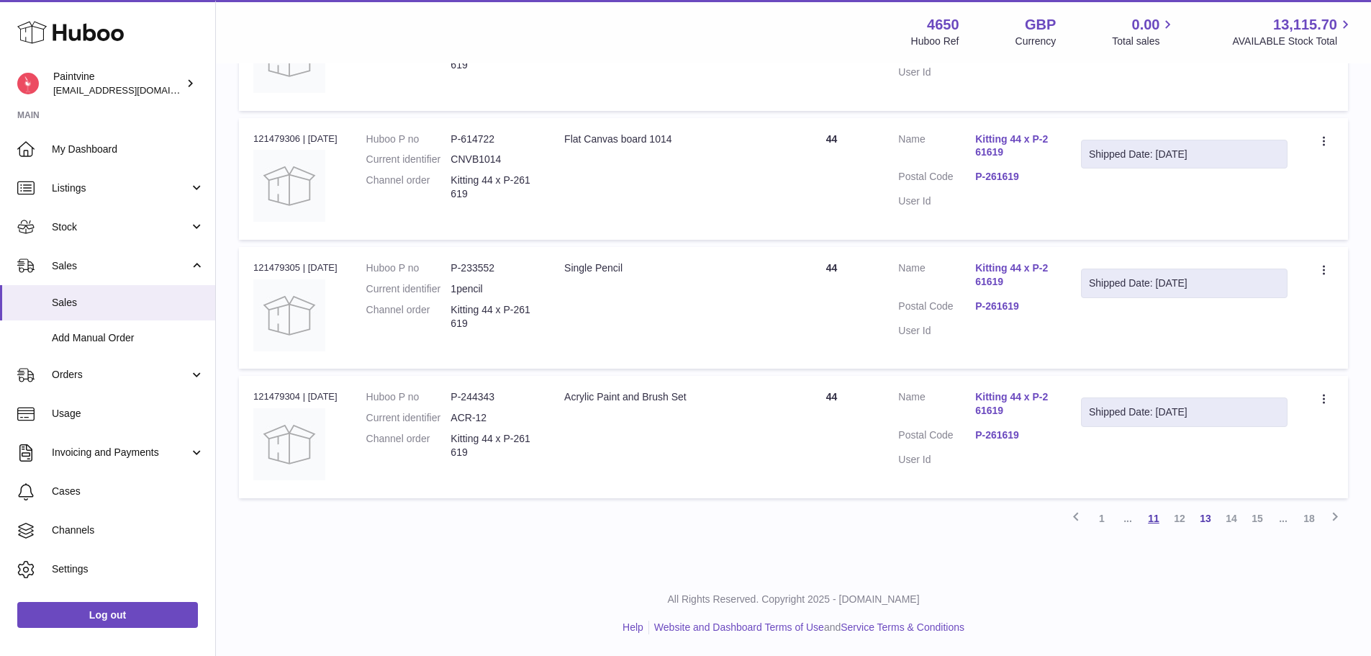
click at [1153, 516] on link "11" at bounding box center [1154, 518] width 26 height 26
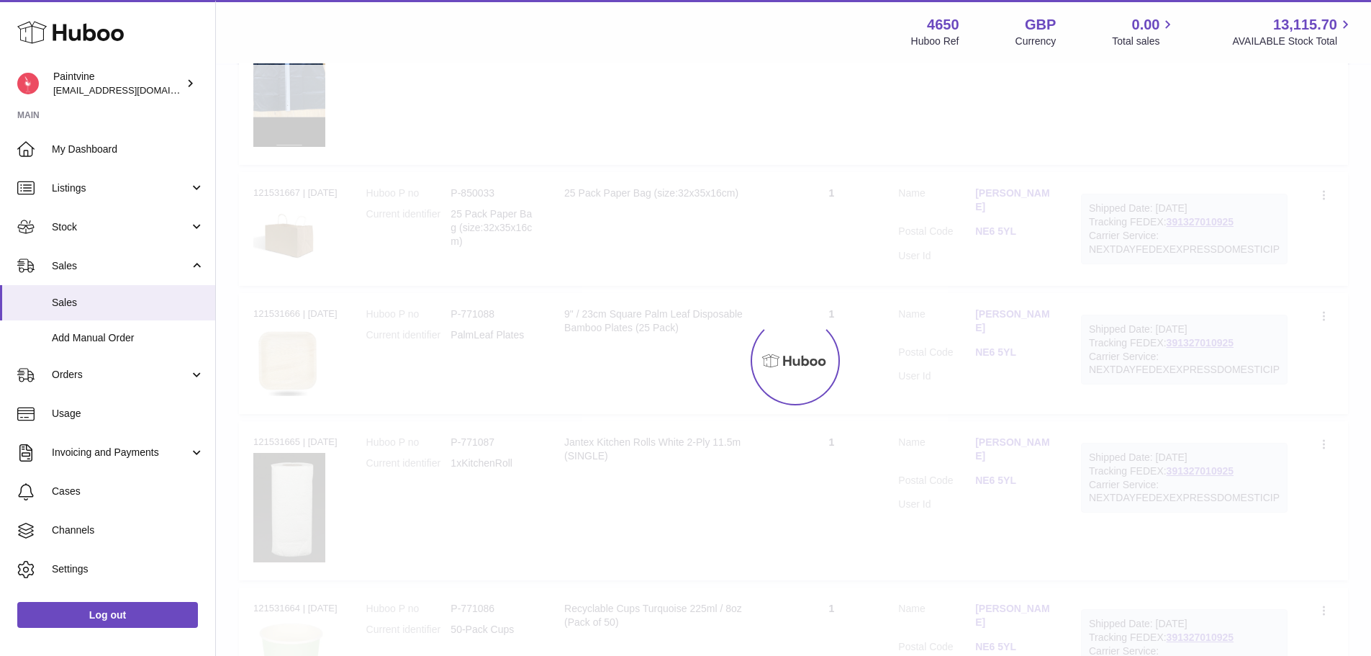
scroll to position [65, 0]
